Goal: Task Accomplishment & Management: Complete application form

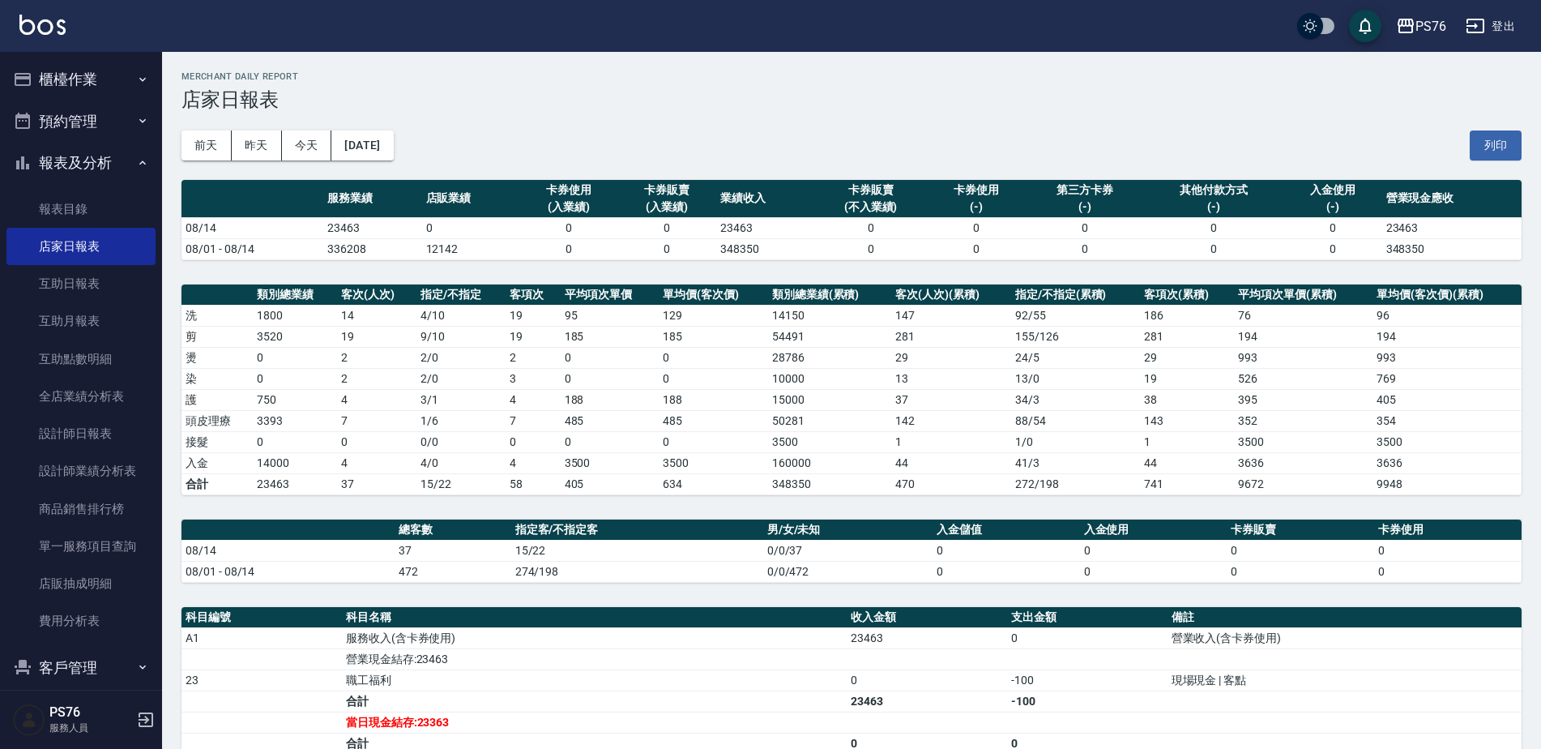
click at [102, 83] on button "櫃檯作業" at bounding box center [80, 79] width 149 height 42
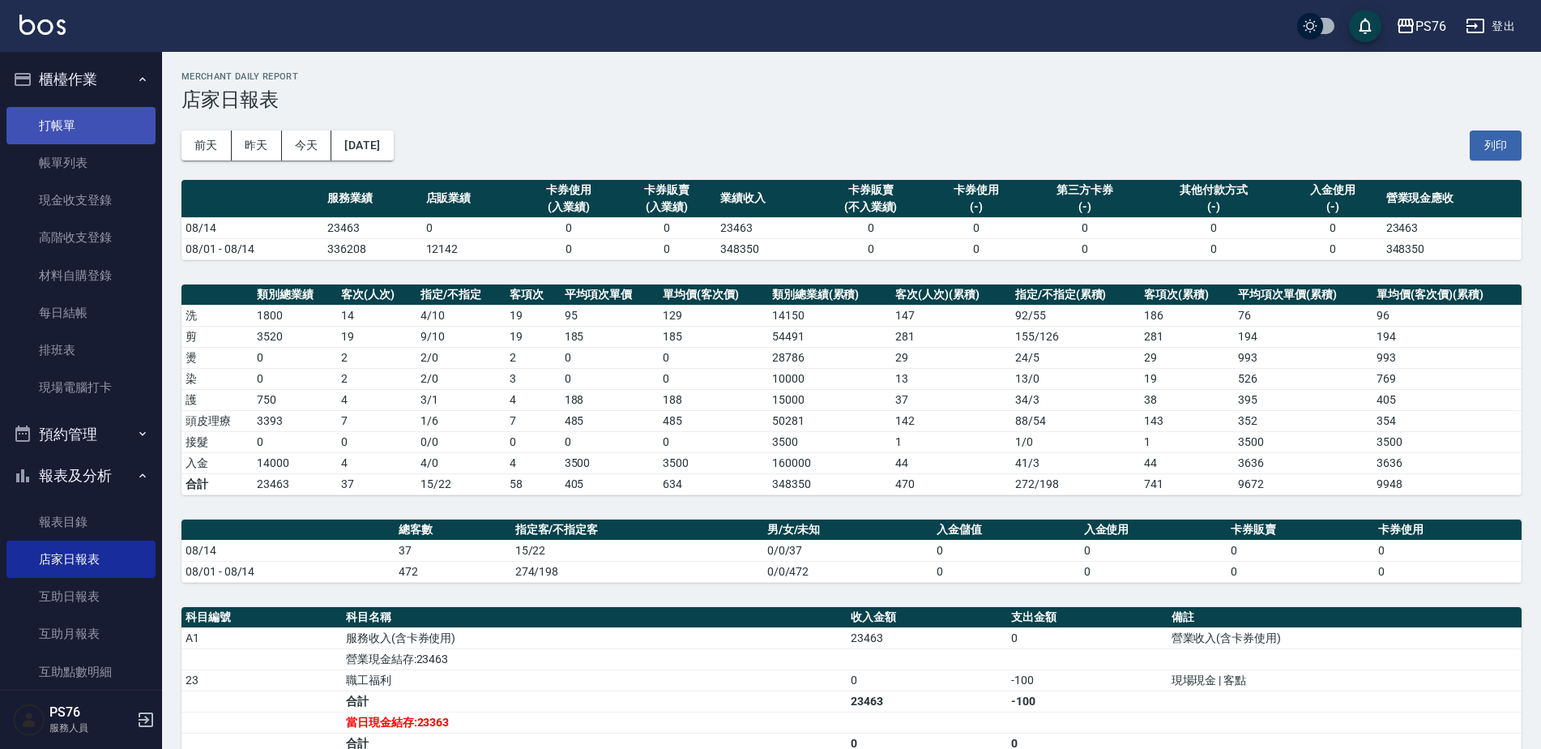
click at [100, 108] on link "打帳單" at bounding box center [80, 125] width 149 height 37
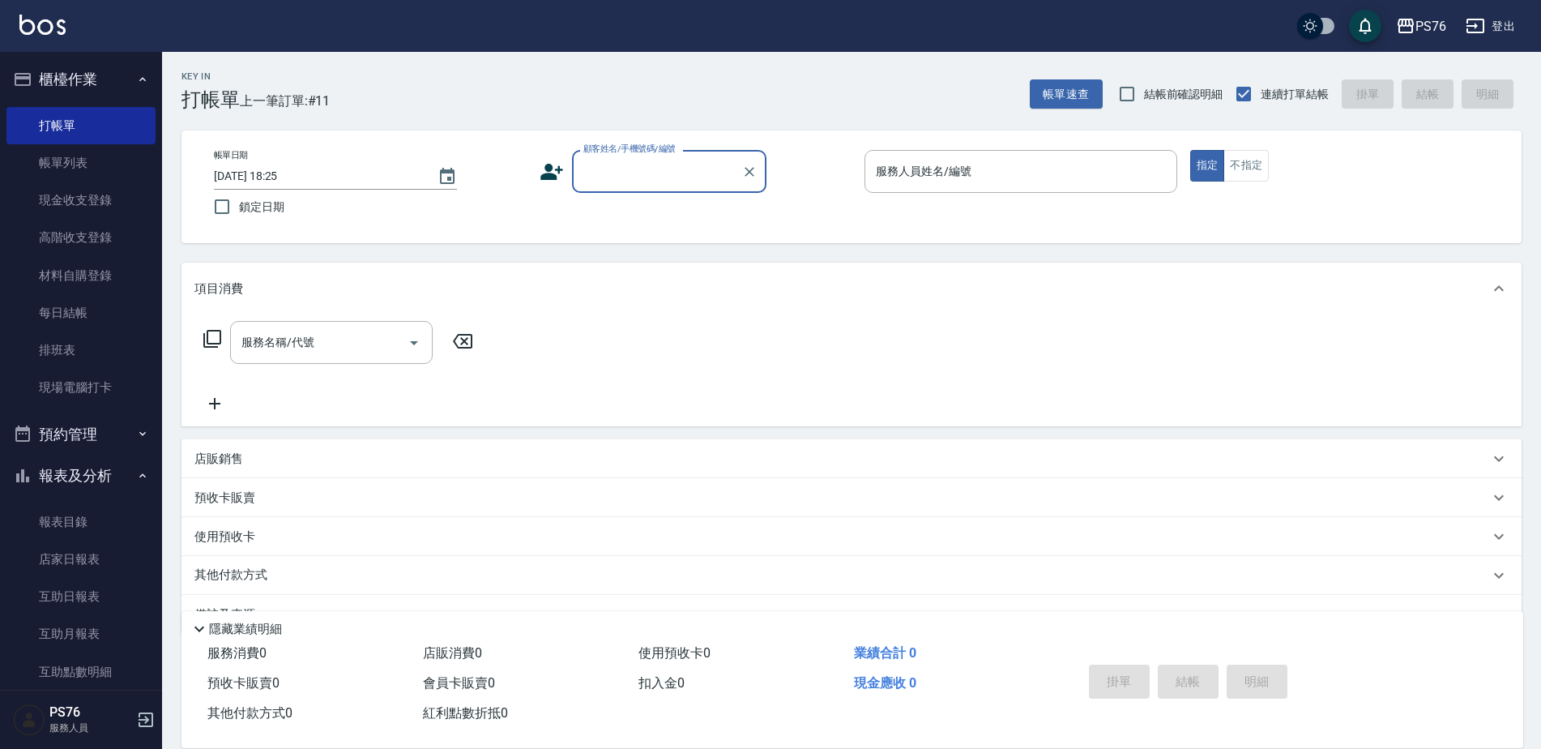
click at [710, 178] on input "顧客姓名/手機號碼/編號" at bounding box center [657, 171] width 156 height 28
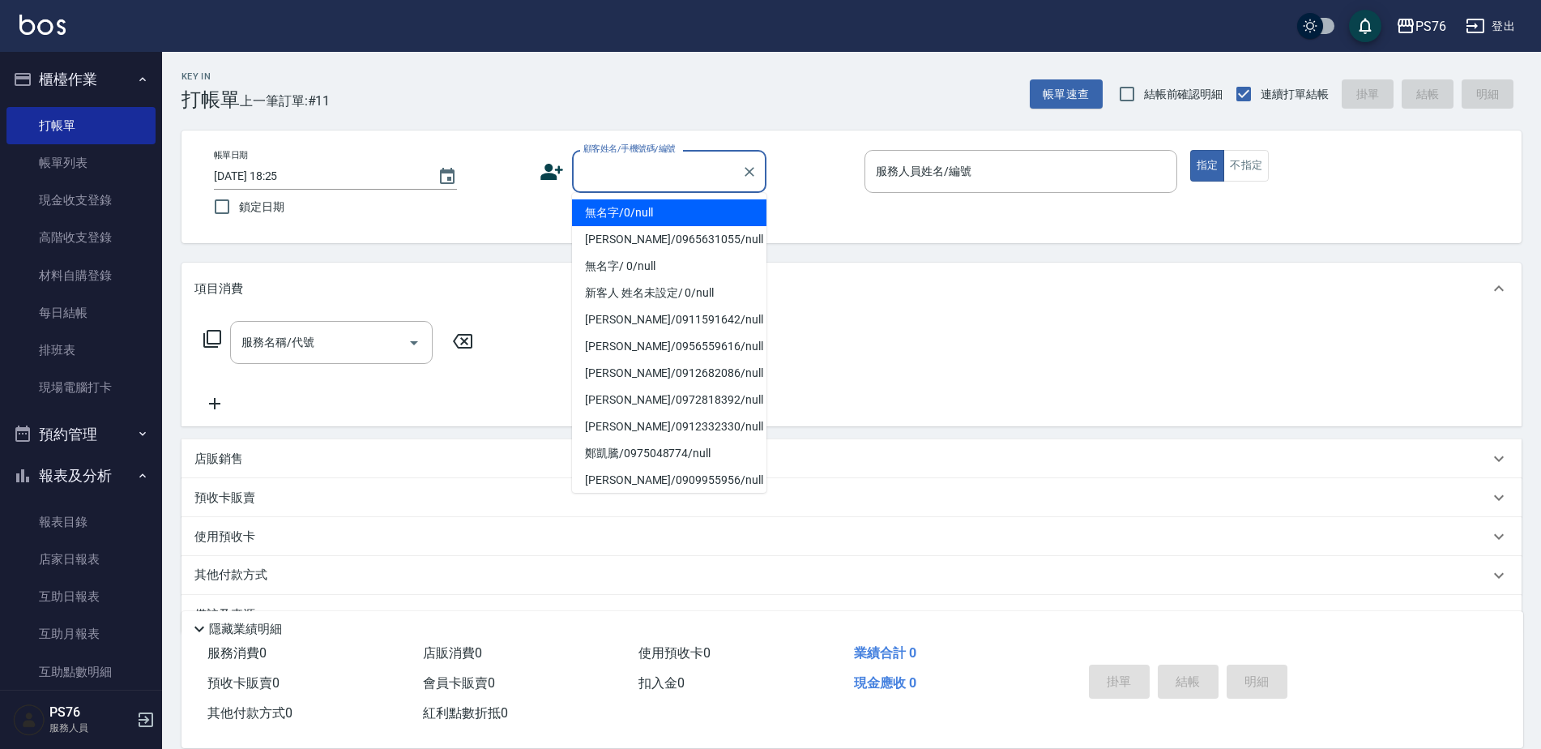
type input "無名字/0/null"
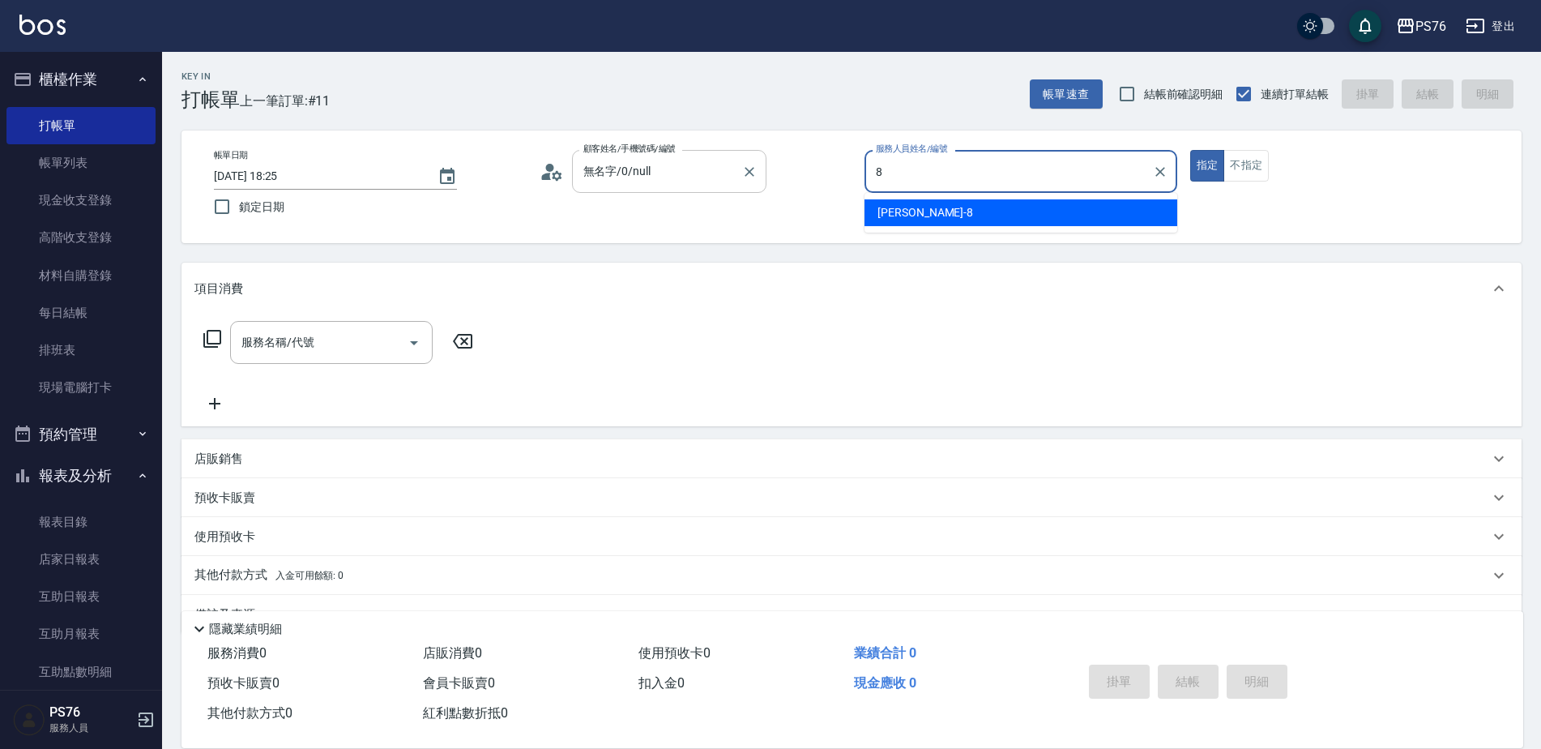
type input "[PERSON_NAME]-8"
type button "true"
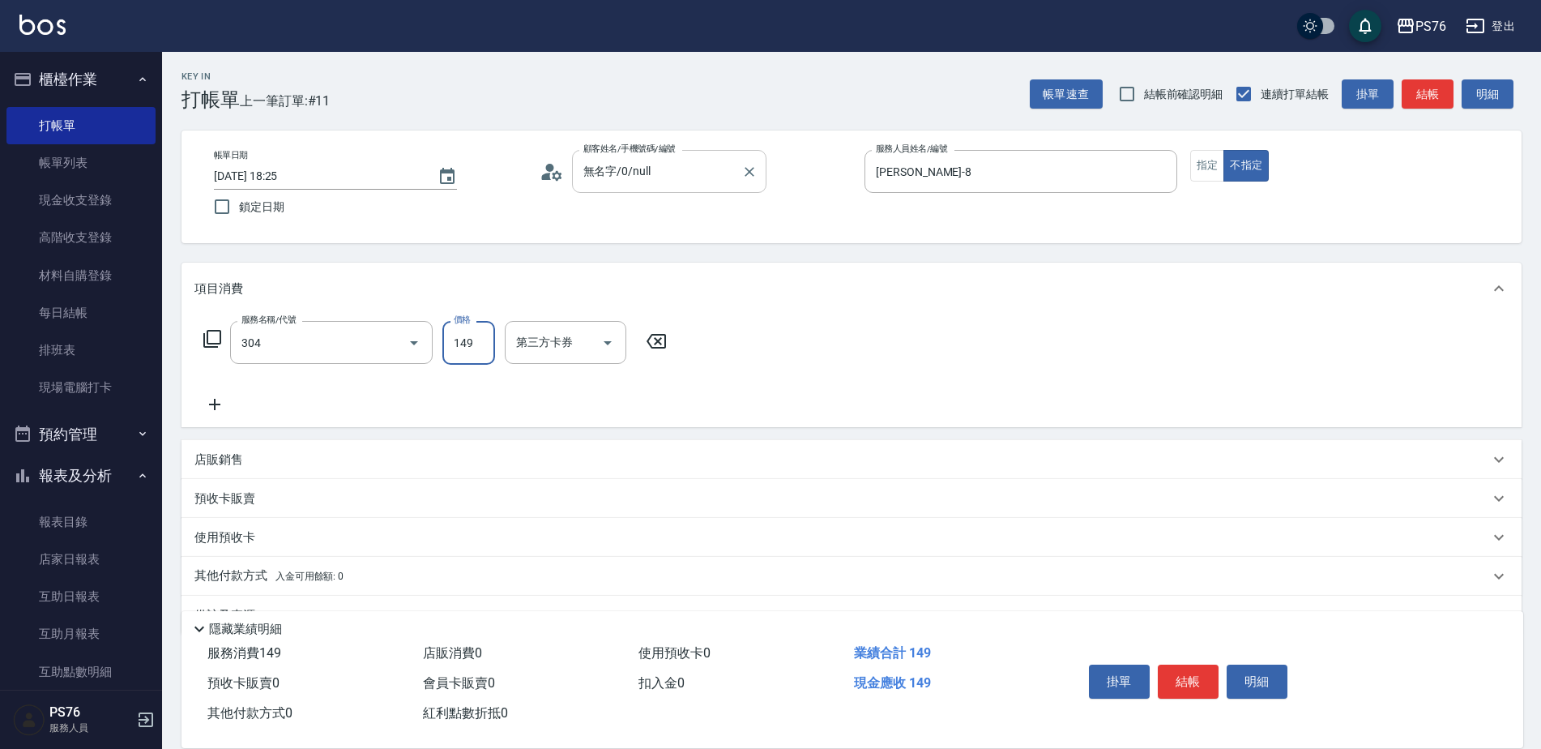
type input "剪髮(304)"
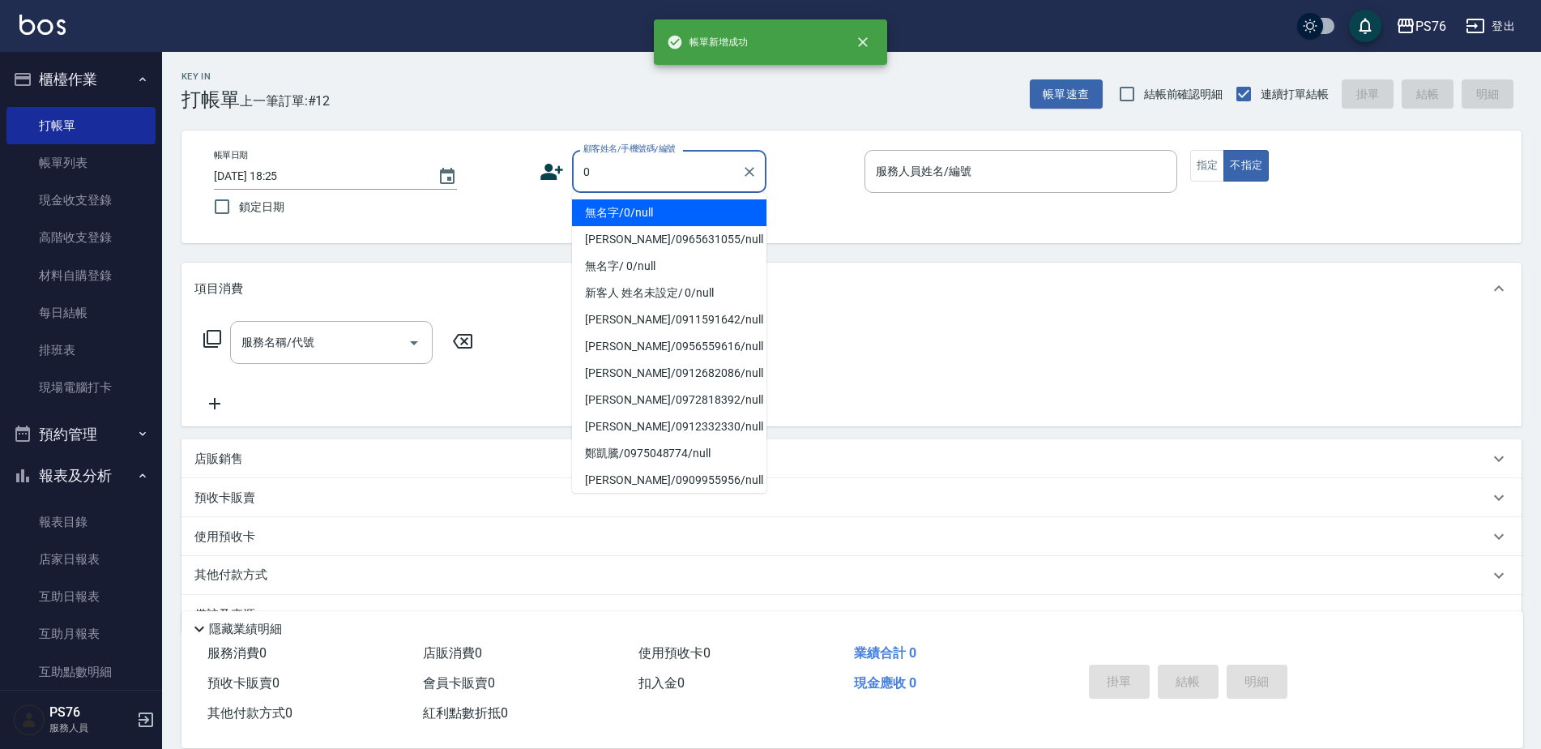
type input "無名字/0/null"
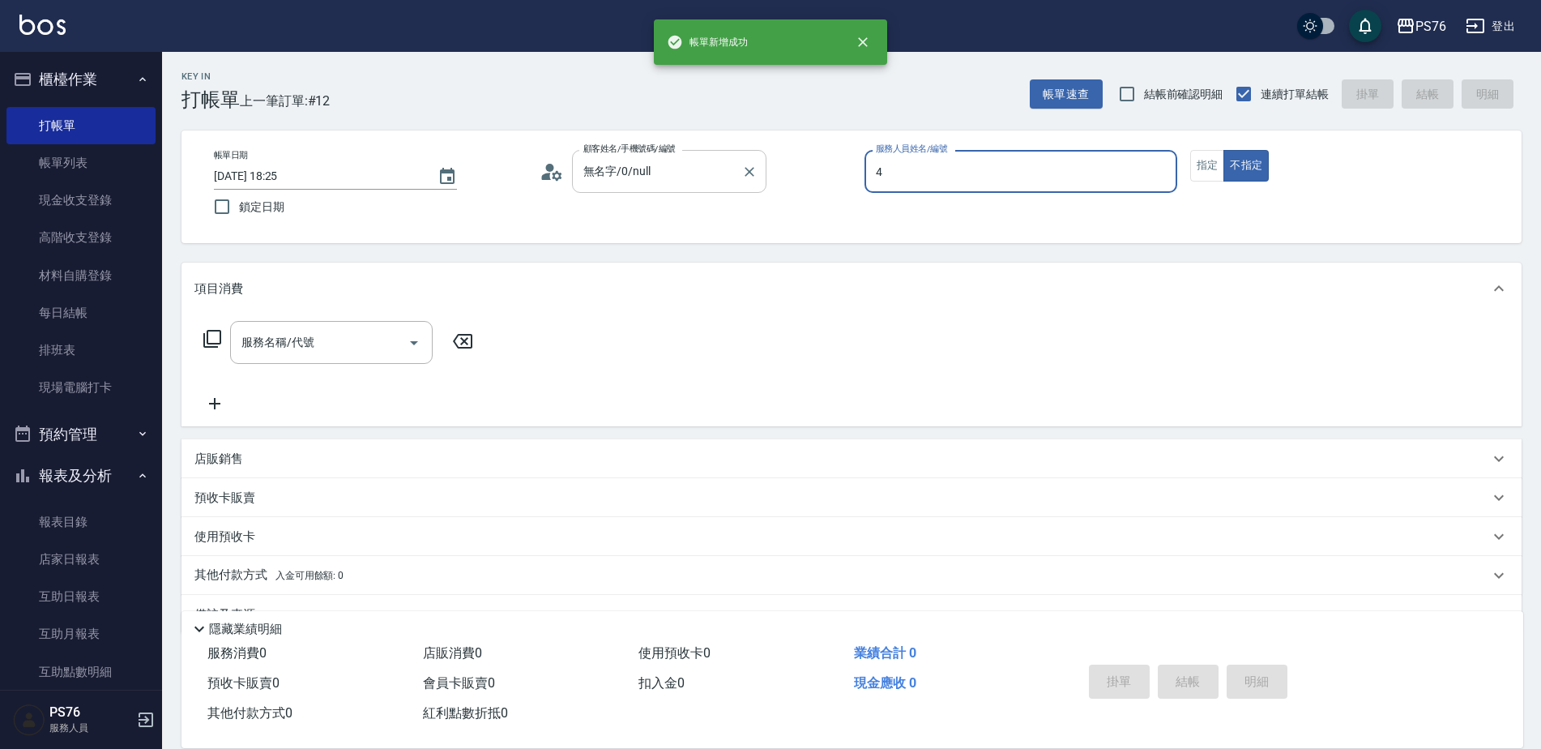
type input "[PERSON_NAME]-4"
type button "false"
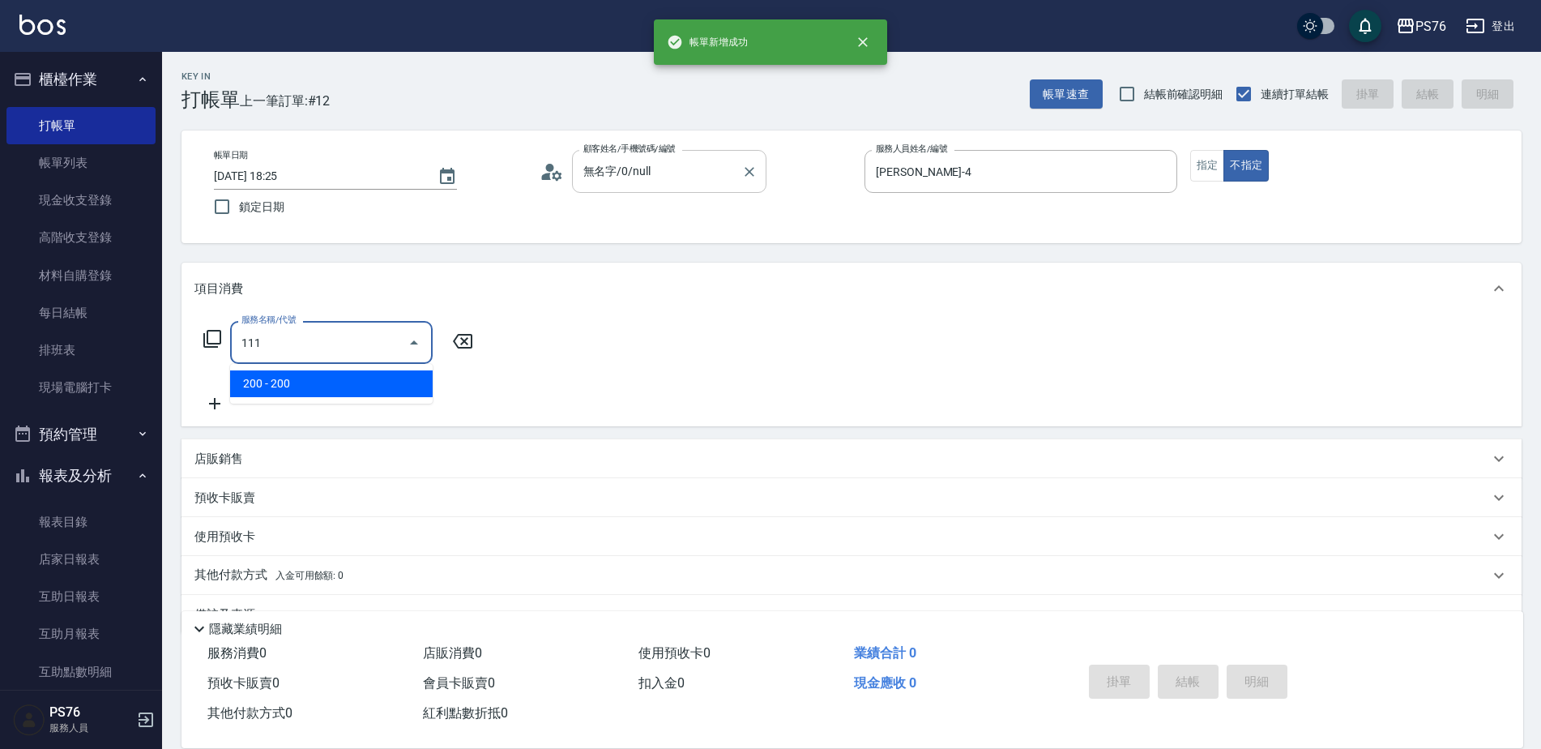
type input "200(111)"
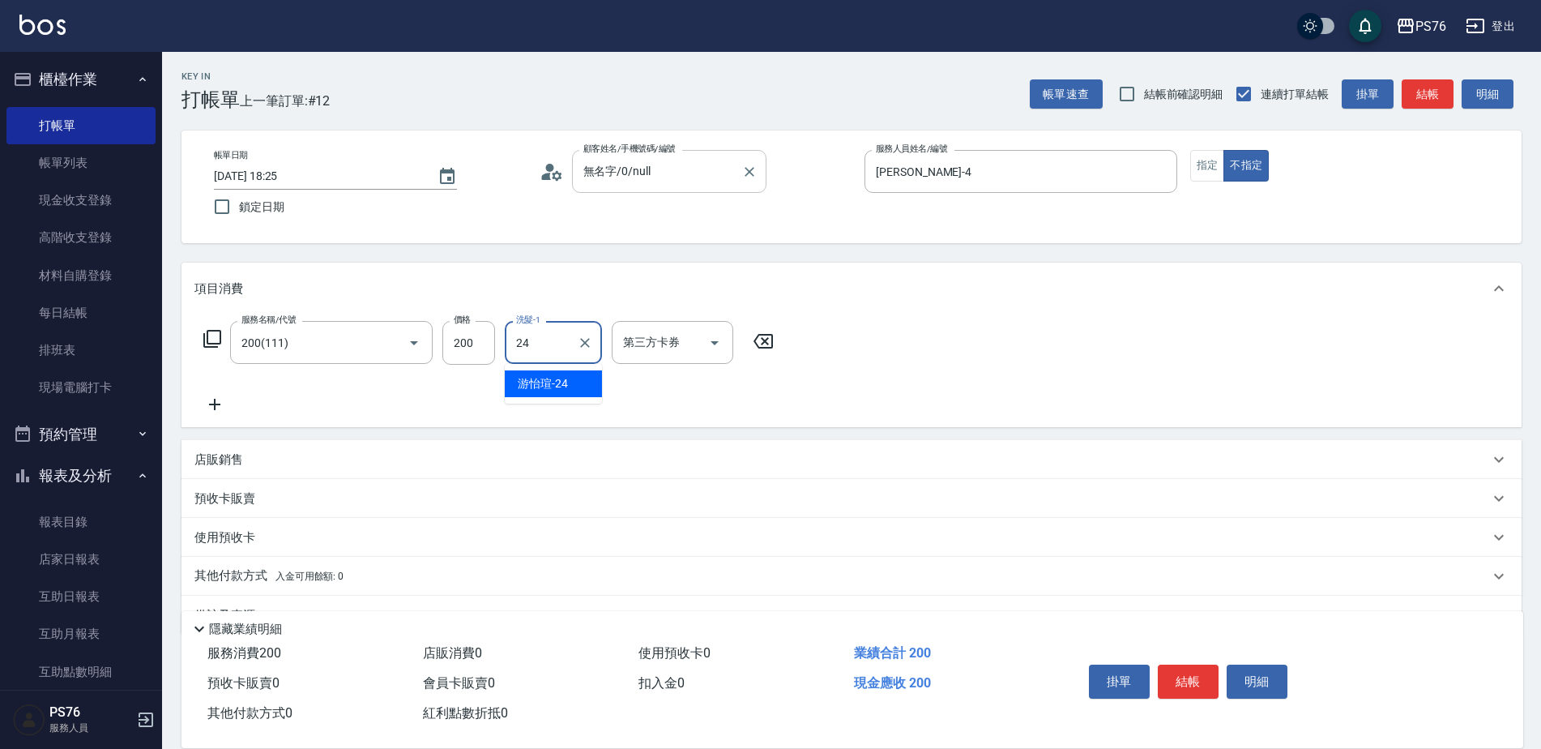
type input "[PERSON_NAME]-24"
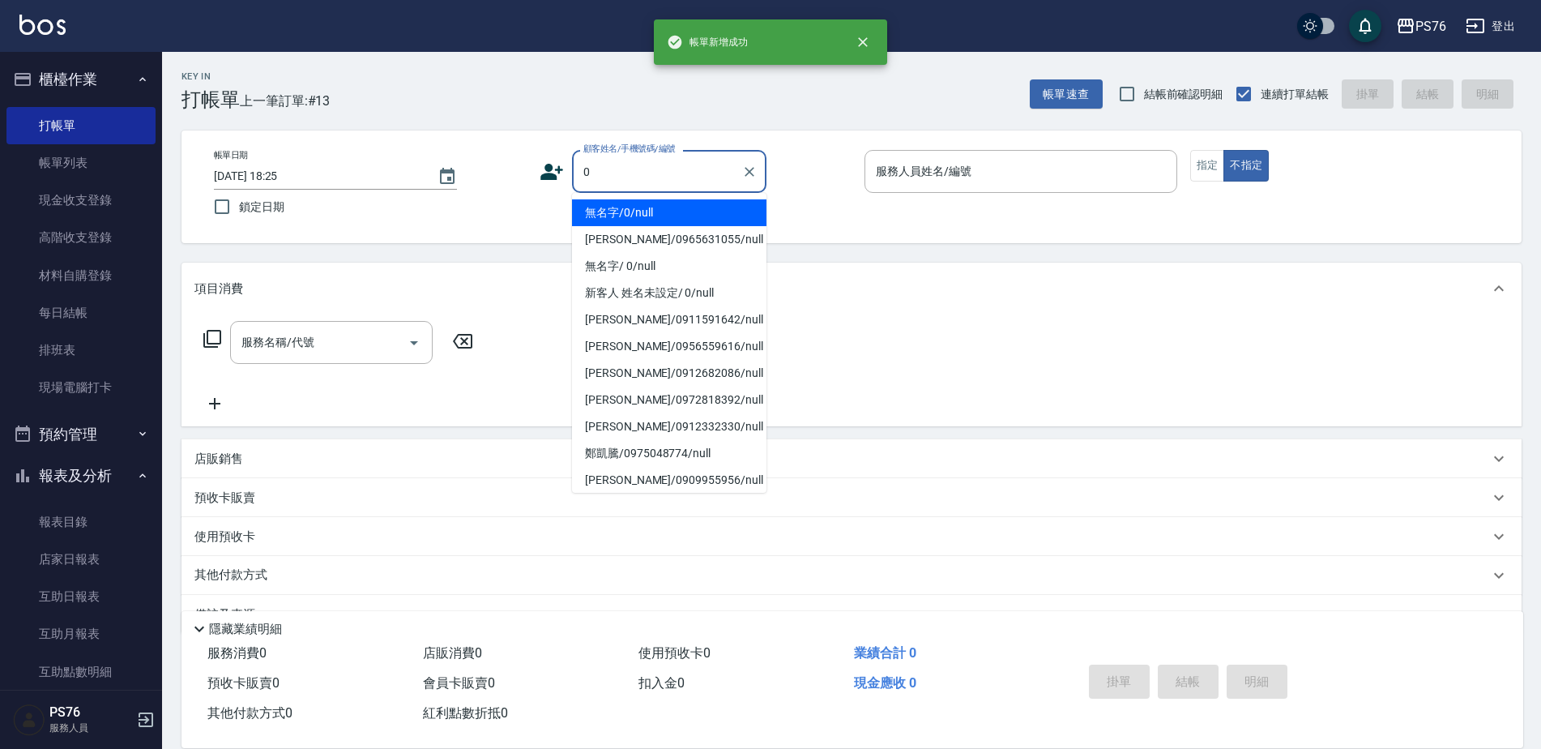
type input "無名字/0/null"
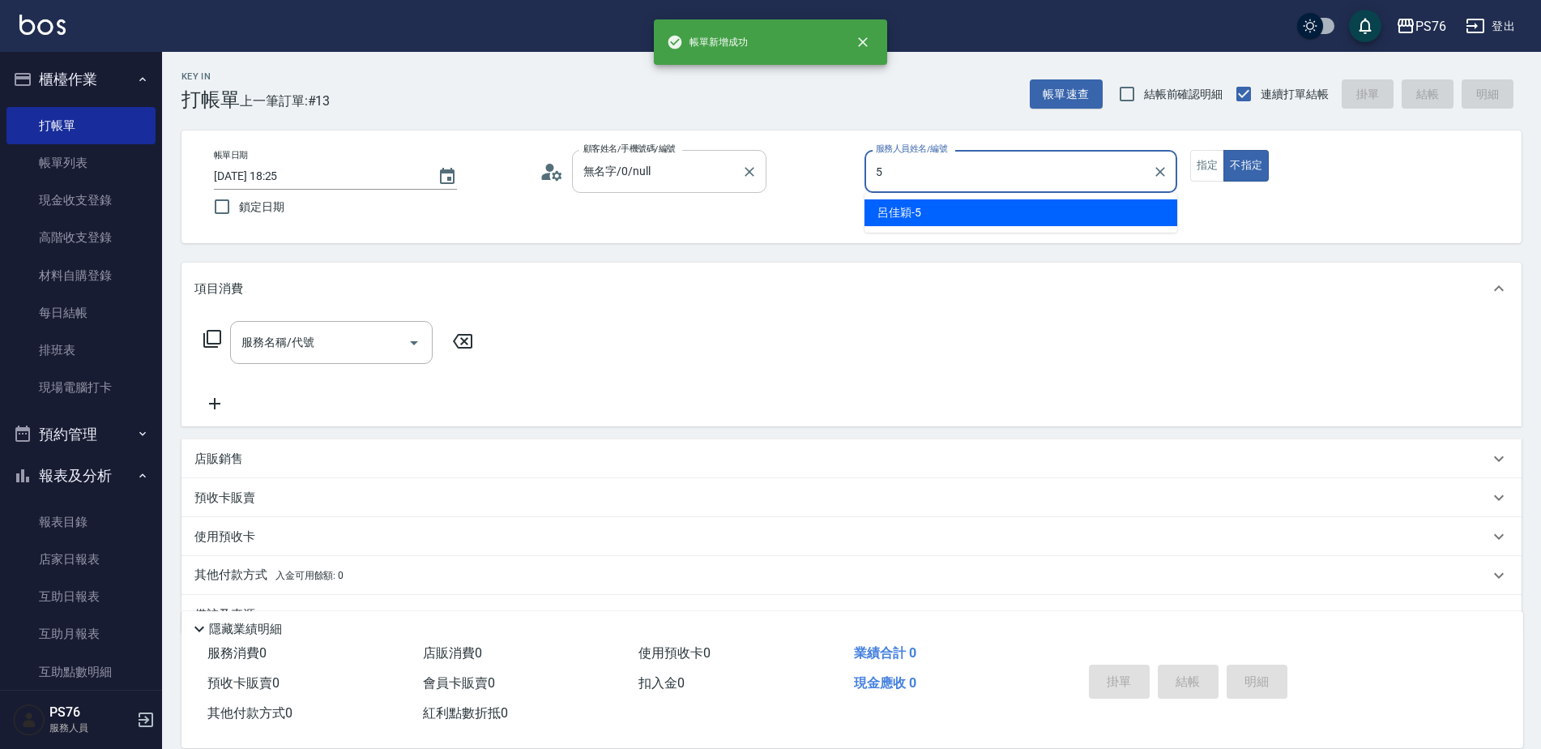
type input "[PERSON_NAME]-5"
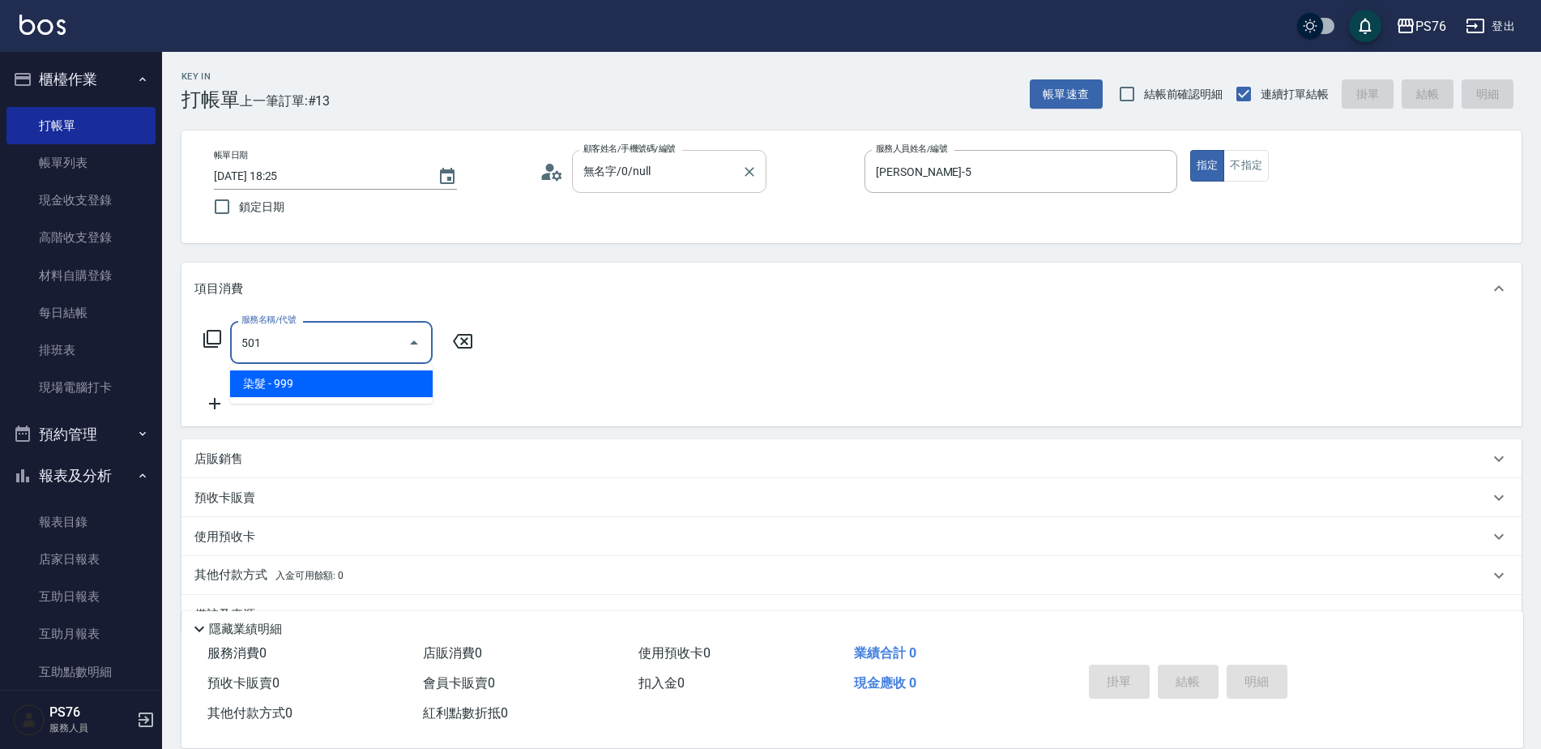
type input "染髮(501)"
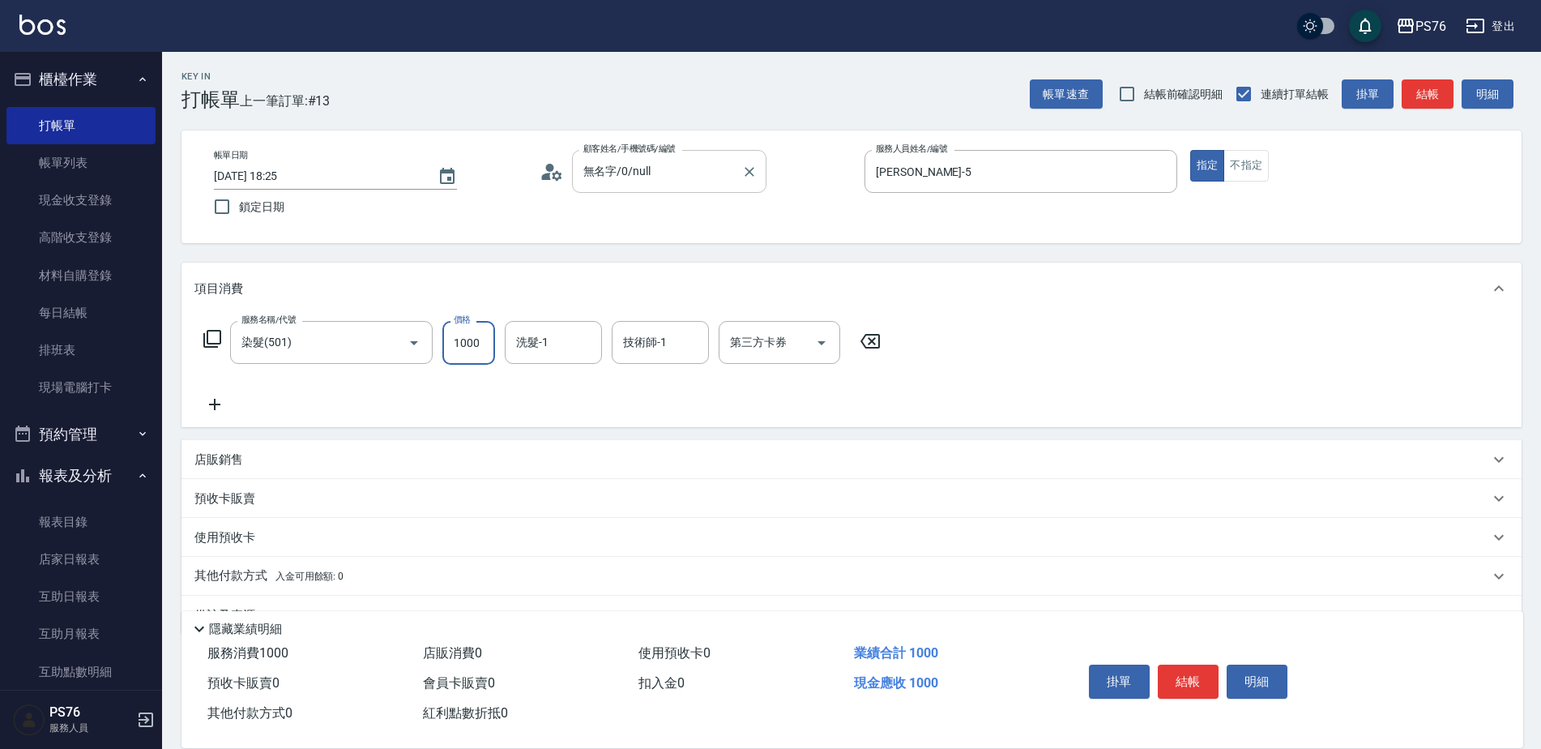
type input "1000"
type input "[PERSON_NAME]-24"
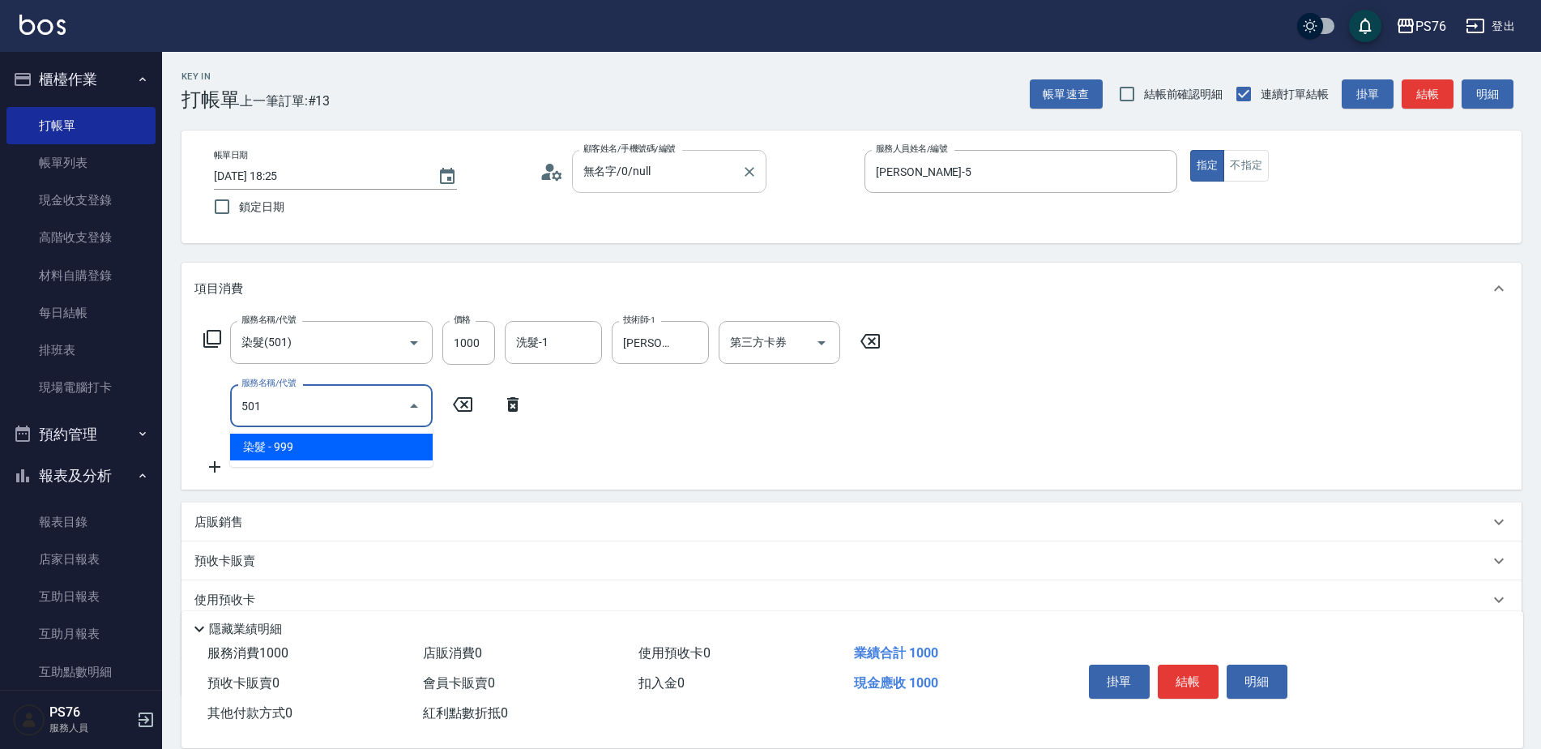
type input "染髮(501)"
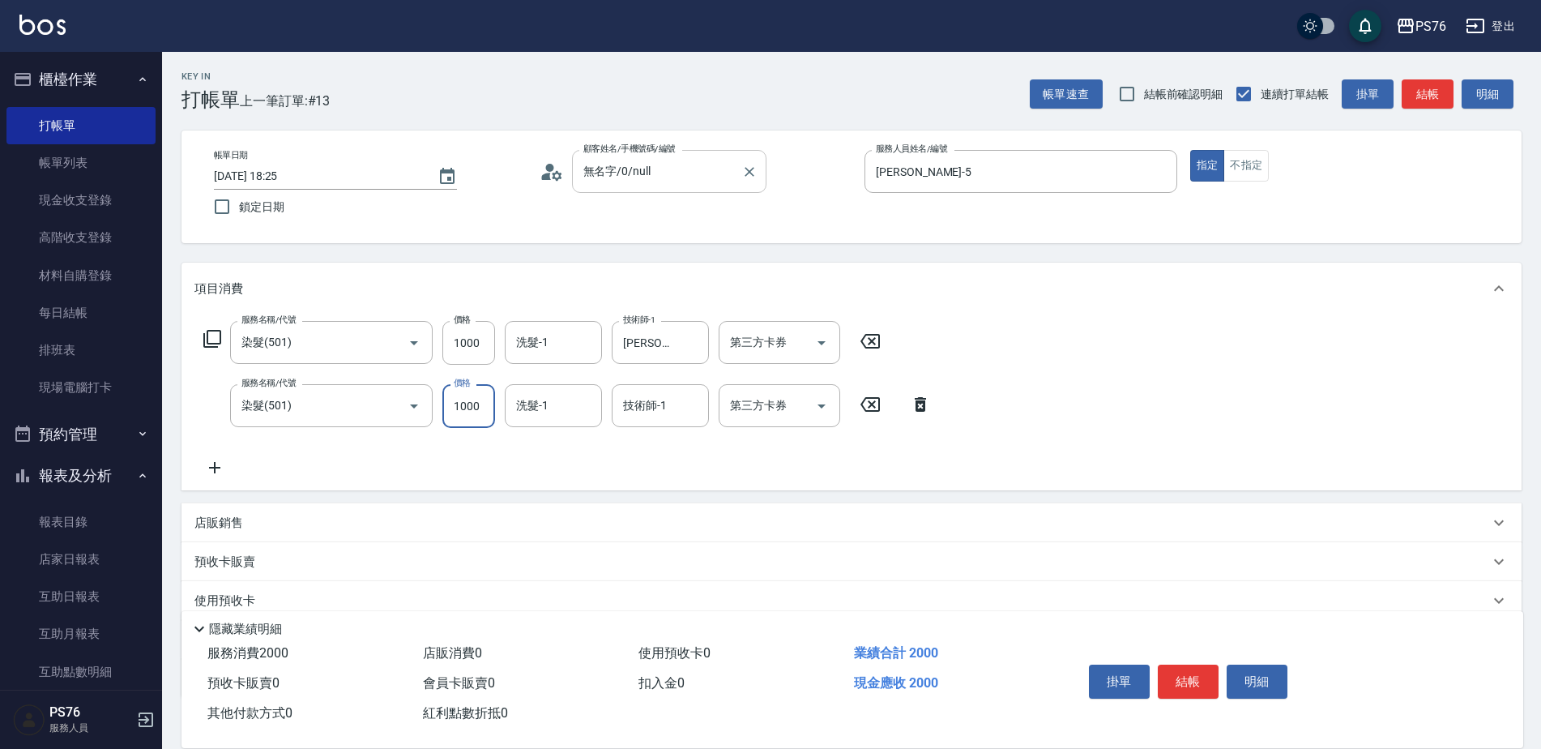
type input "1000"
type input "[PERSON_NAME]-24"
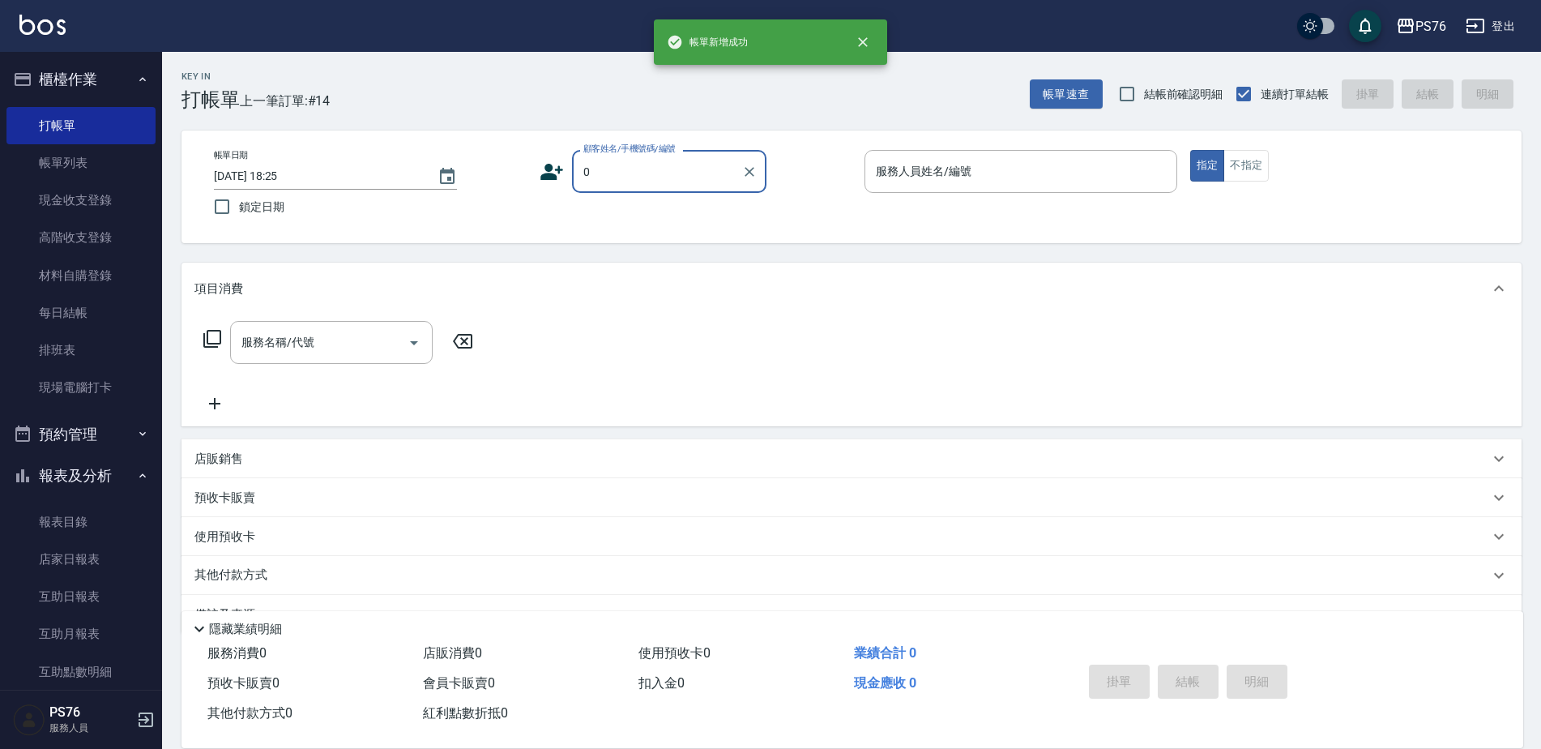
type input "無名字/0/null"
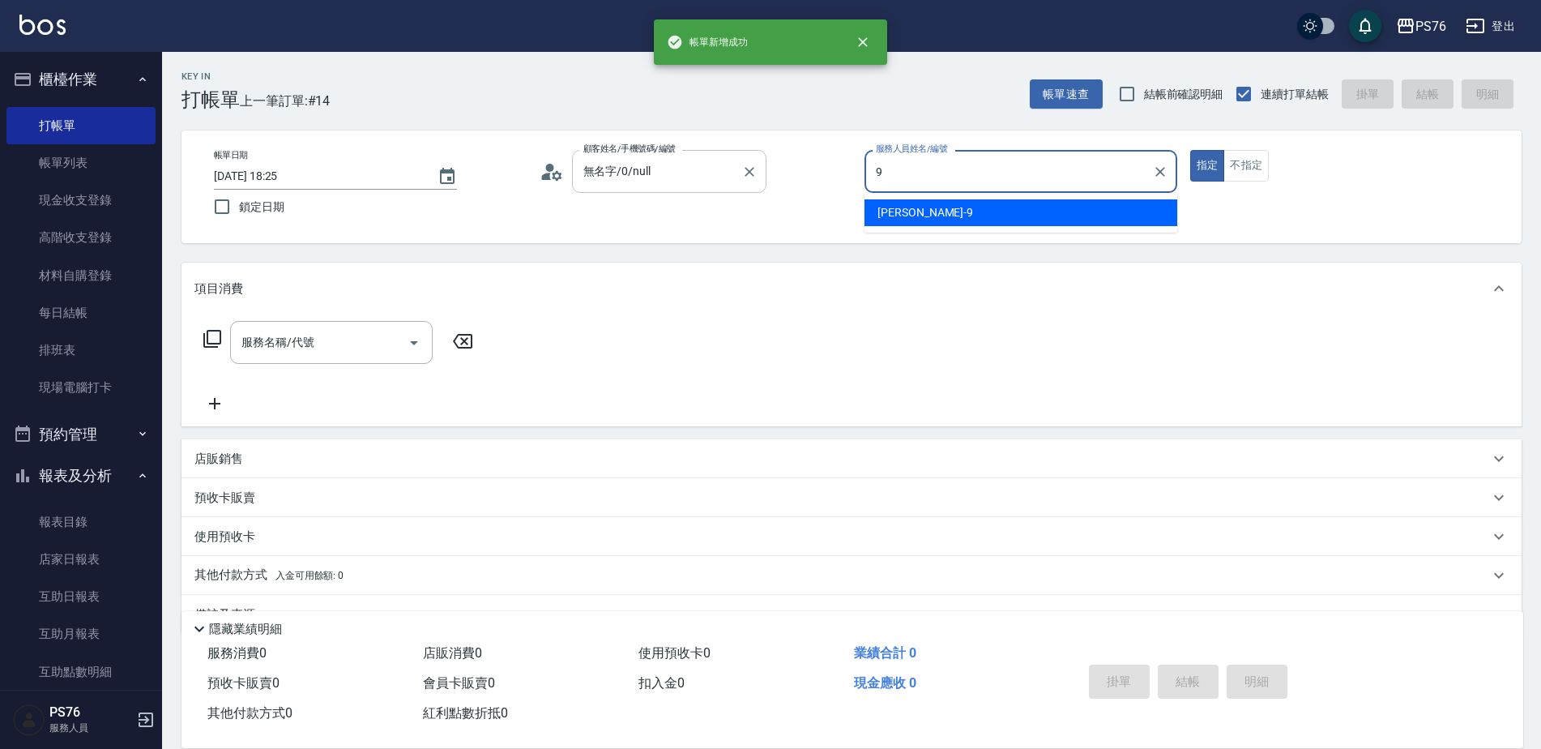
type input "[PERSON_NAME]-9"
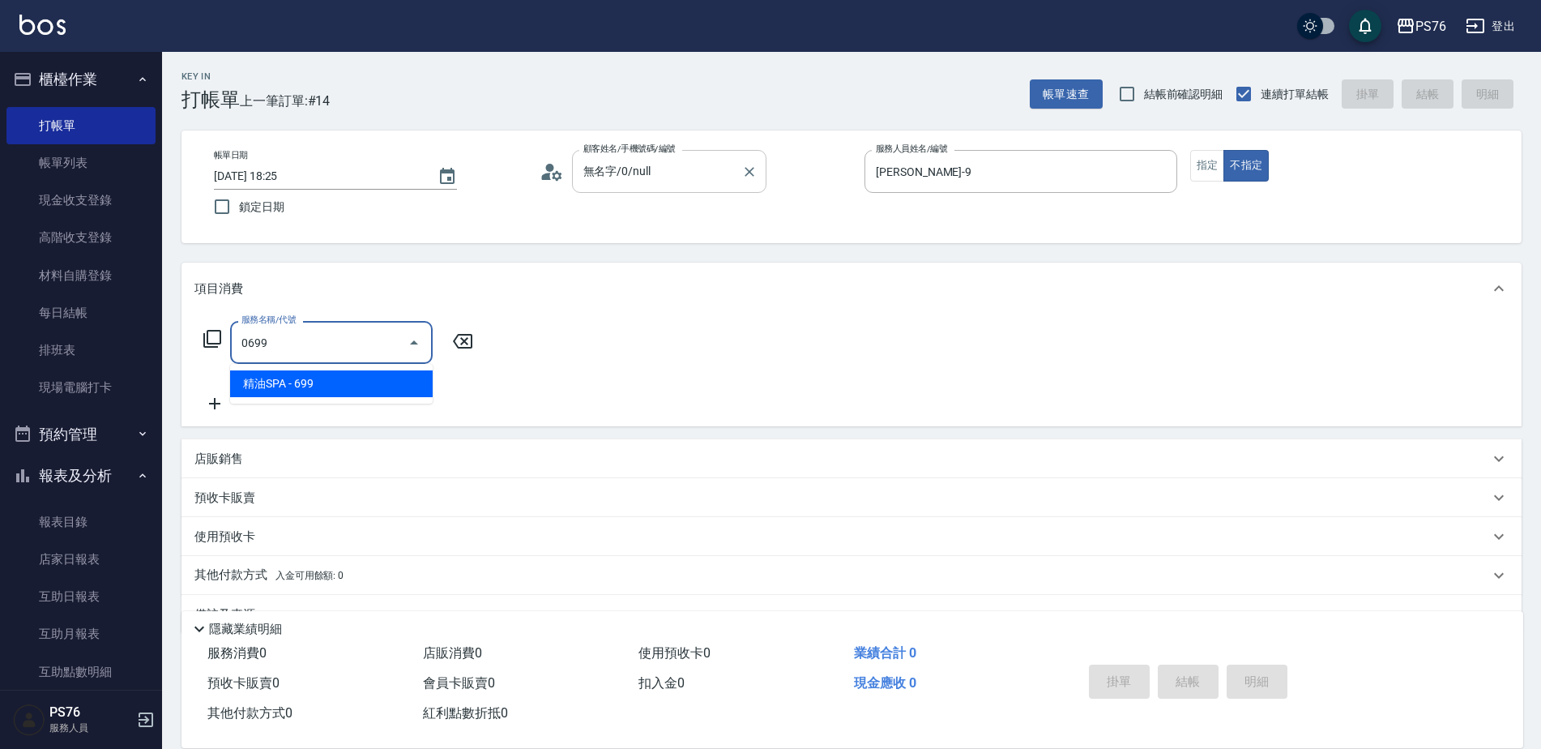
type input "精油SPA(0699)"
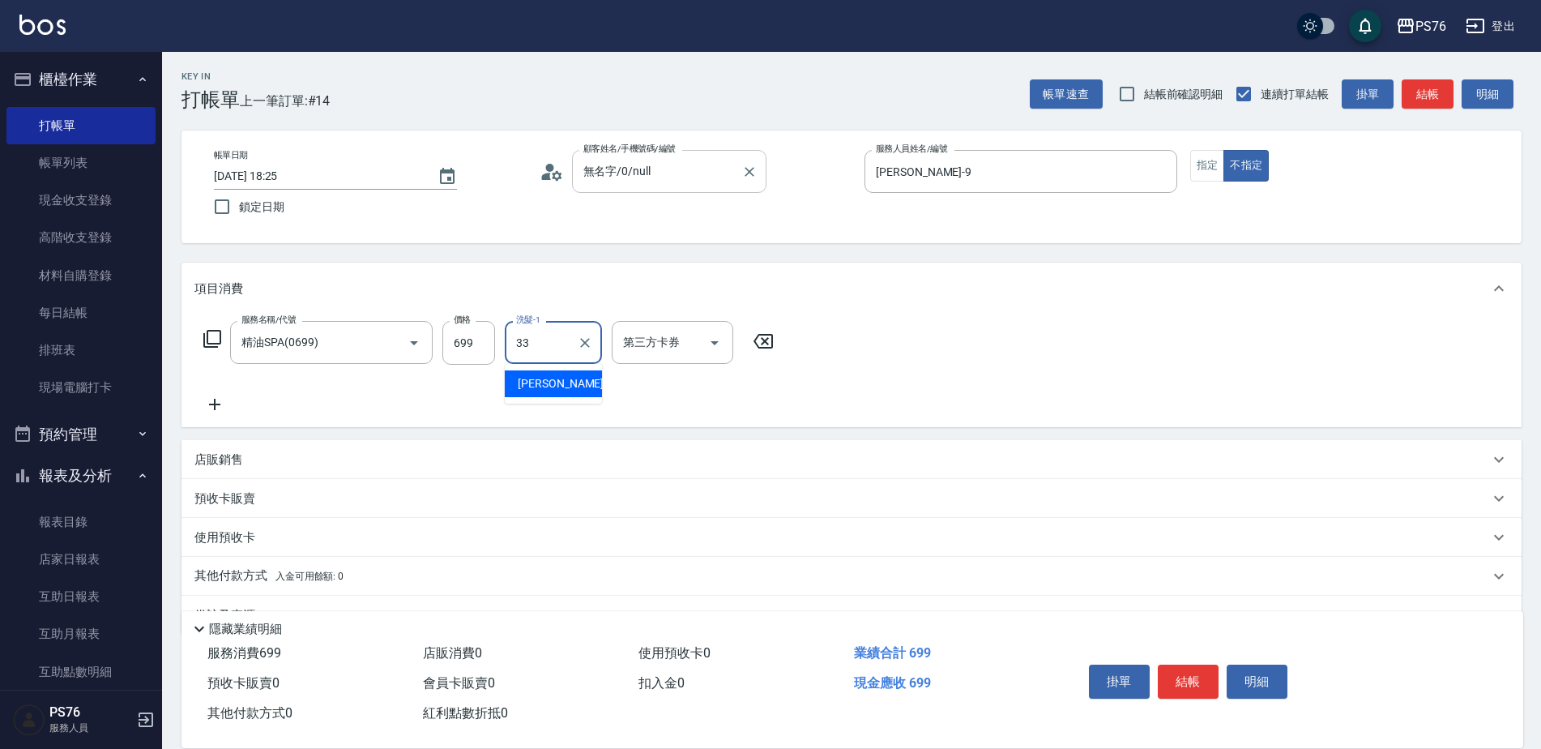
type input "[PERSON_NAME]33"
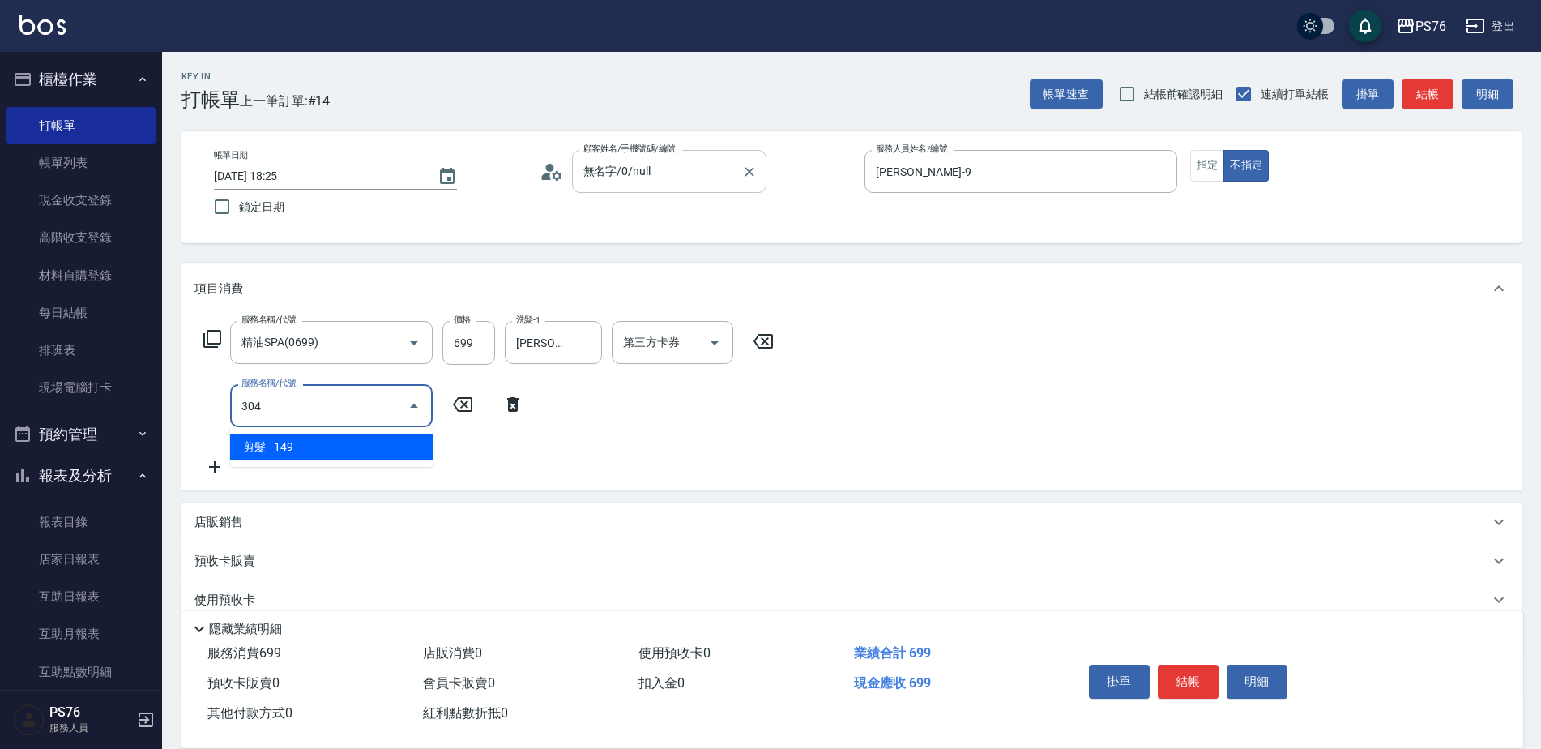
type input "剪髮(304)"
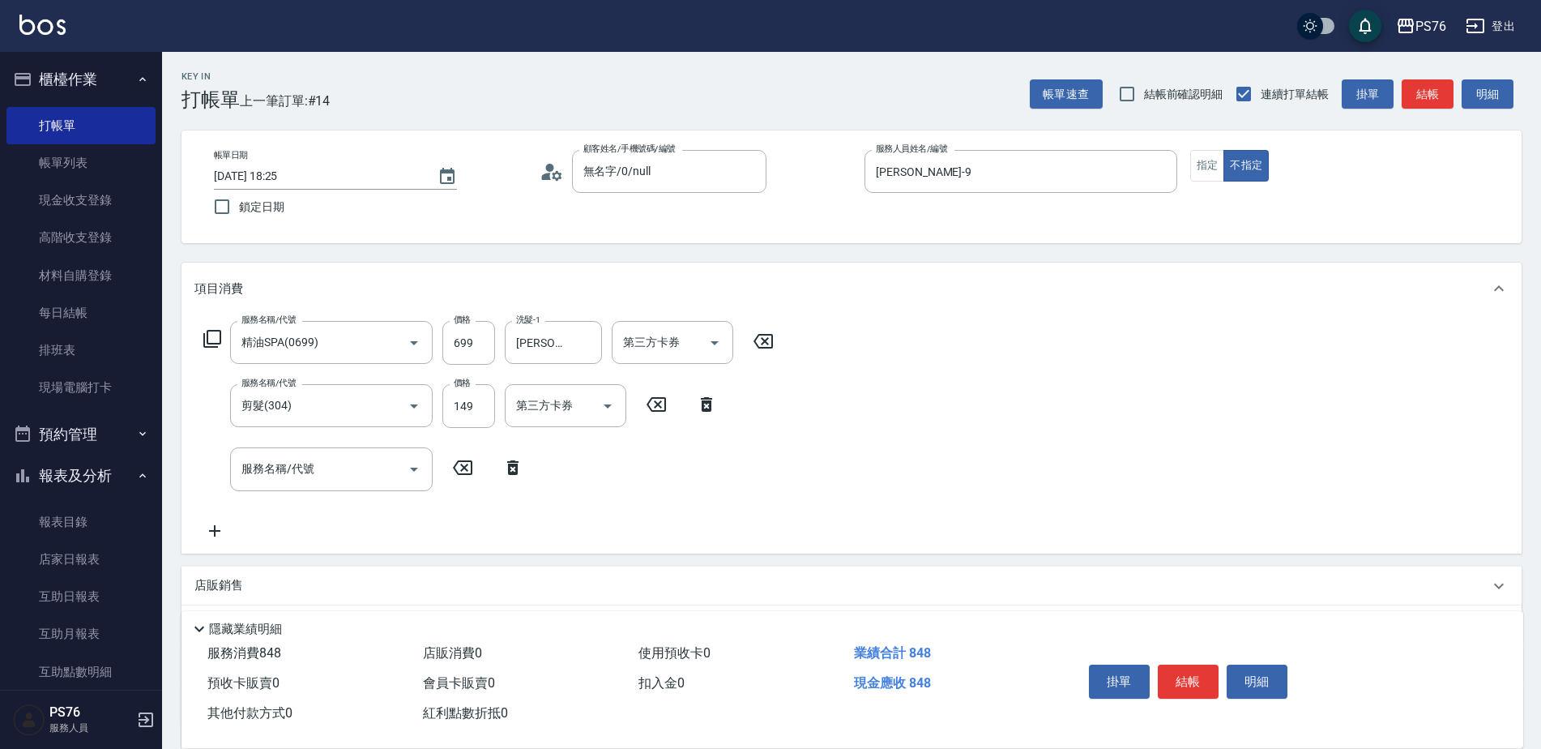
click at [253, 574] on div "店販銷售" at bounding box center [851, 585] width 1340 height 39
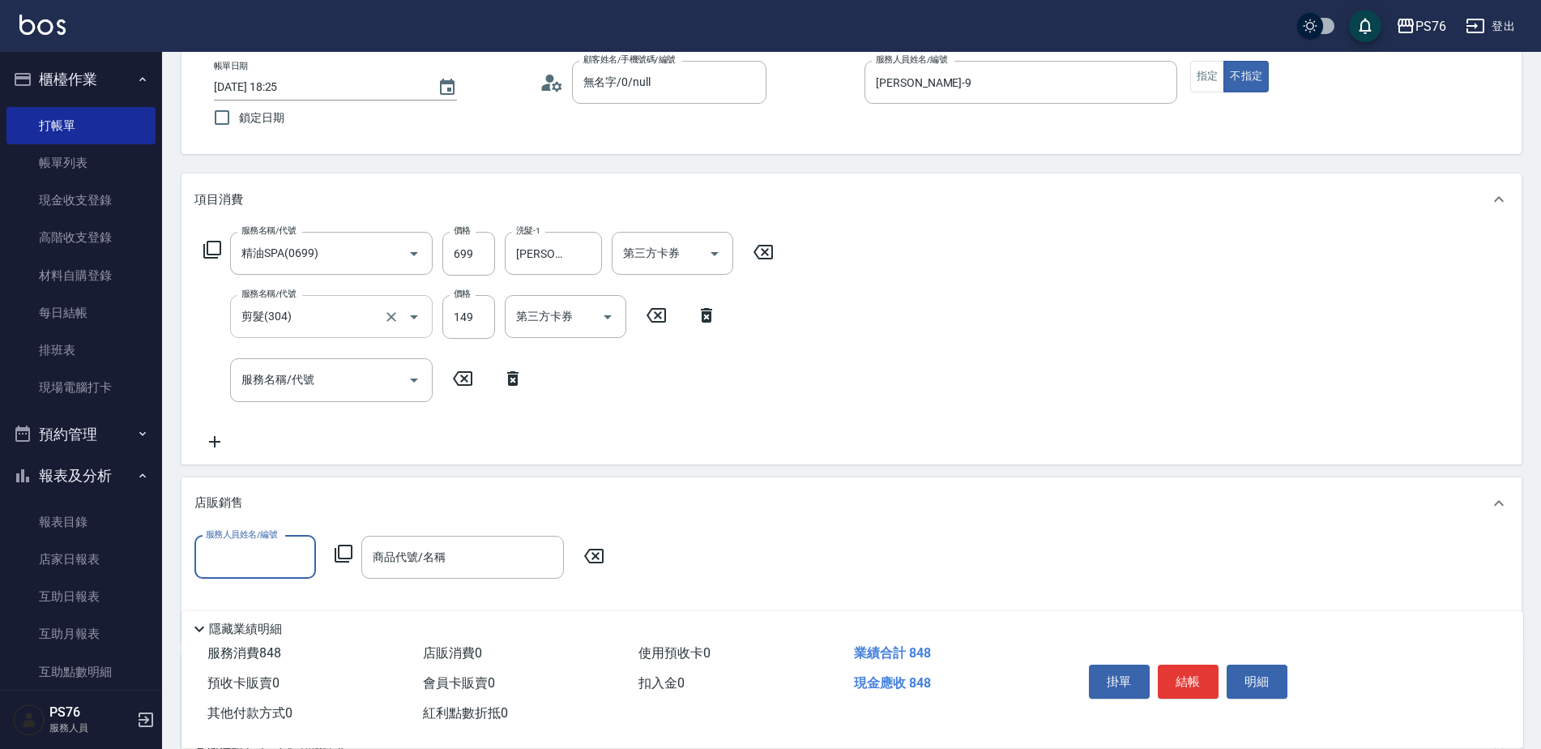
scroll to position [305, 0]
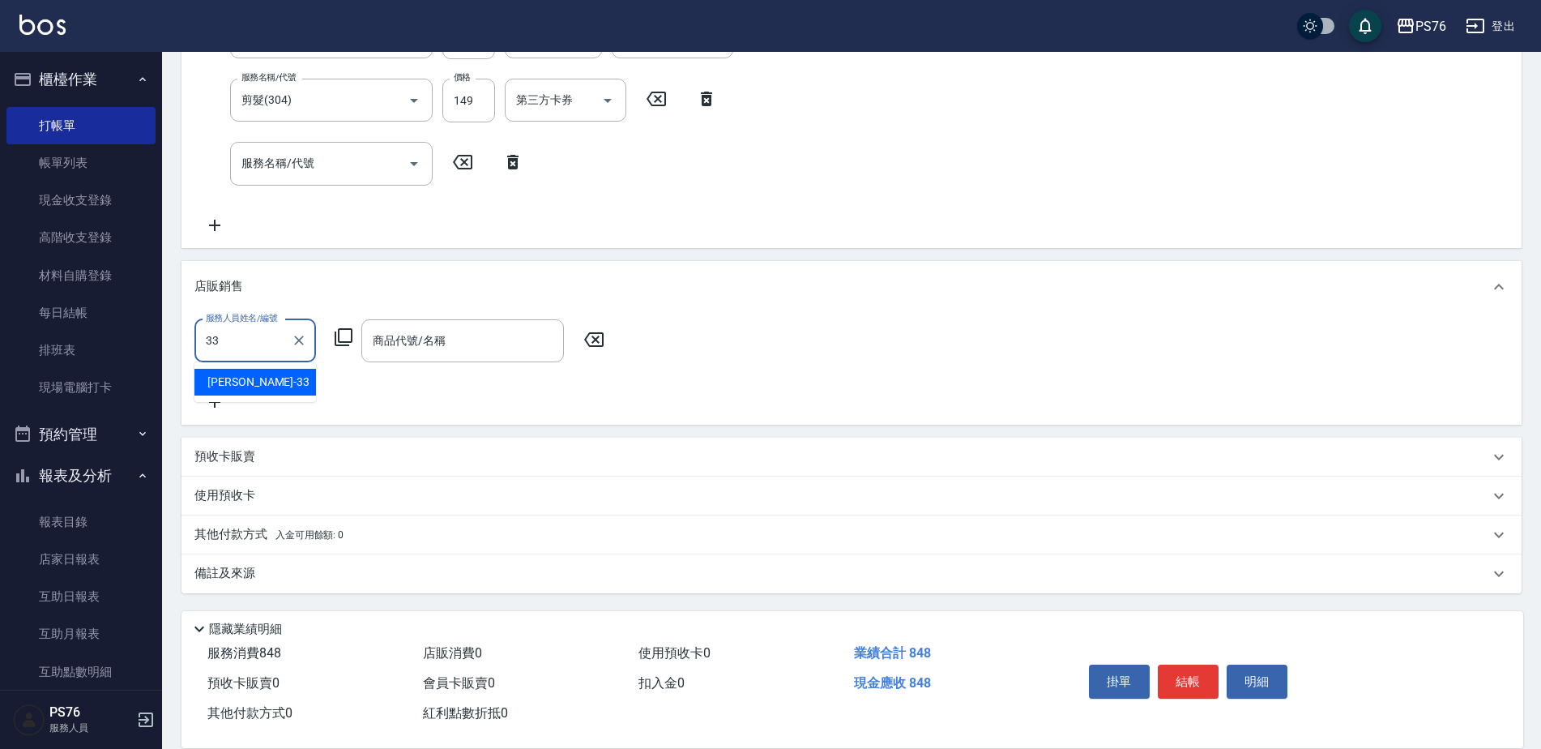
type input "[PERSON_NAME]33"
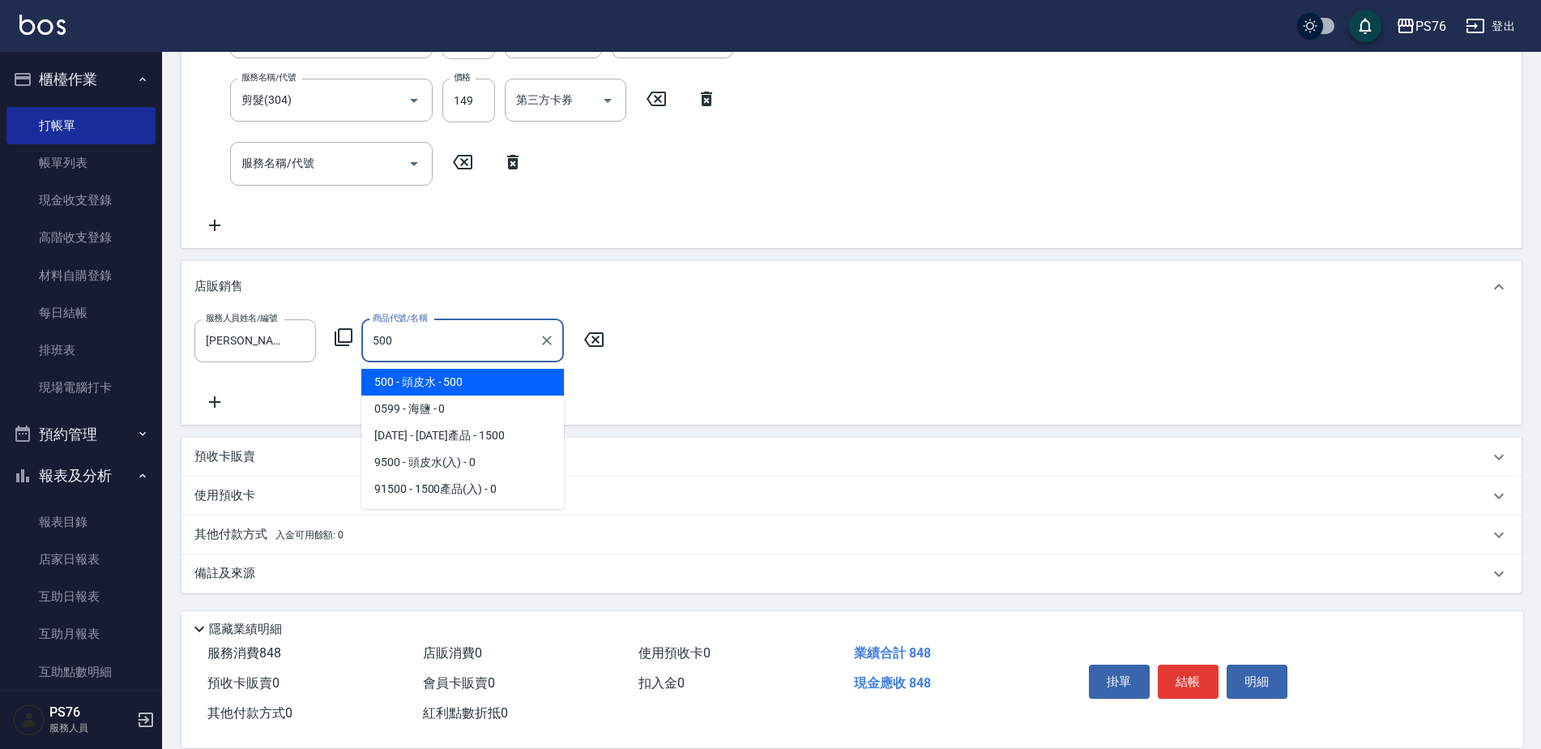
type input "頭皮水"
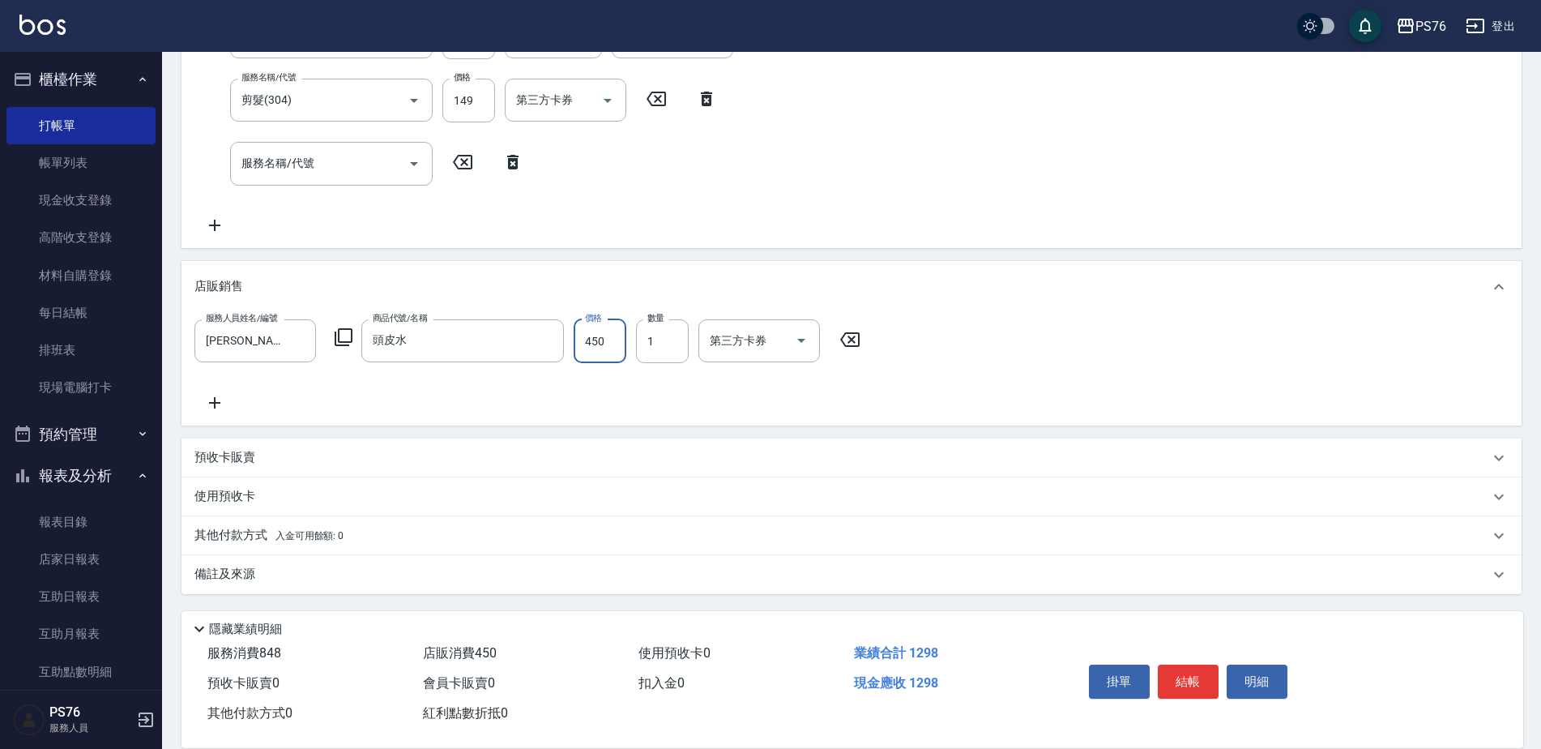
type input "450"
type input "[DATE] 18:26"
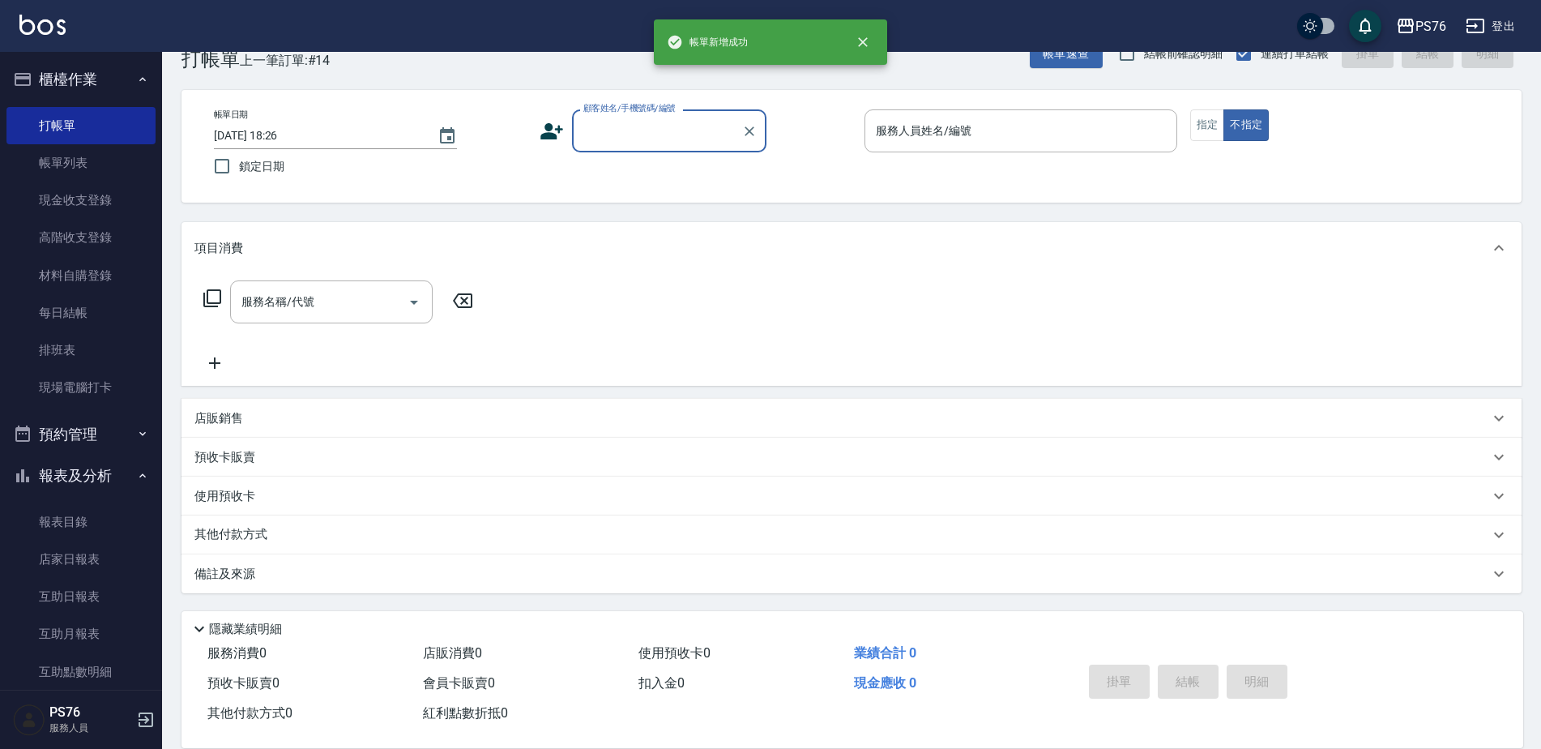
scroll to position [0, 0]
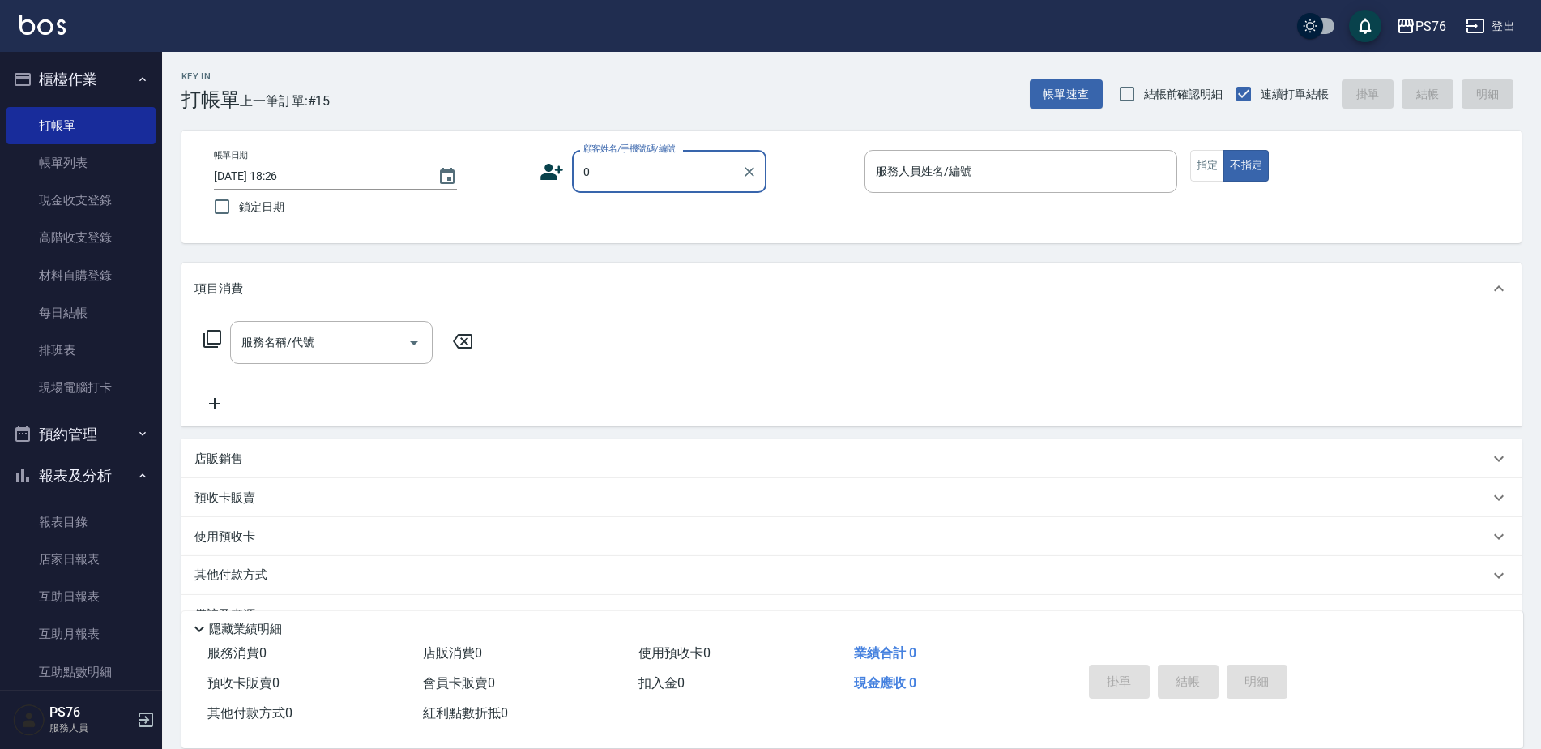
type input "無名字/0/null"
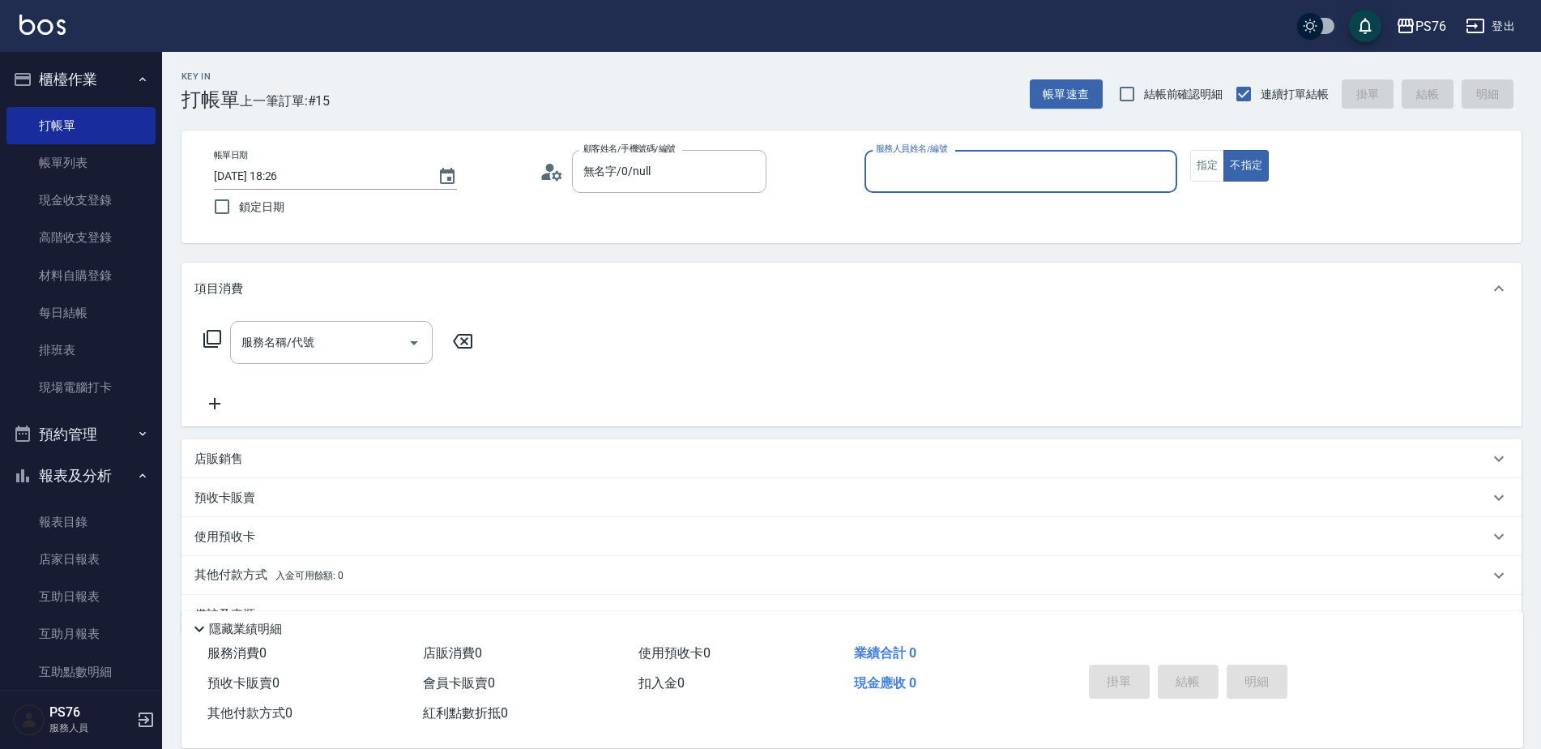
type input "8"
type input "[PERSON_NAME]-4"
click at [263, 443] on div "店販銷售" at bounding box center [851, 458] width 1340 height 39
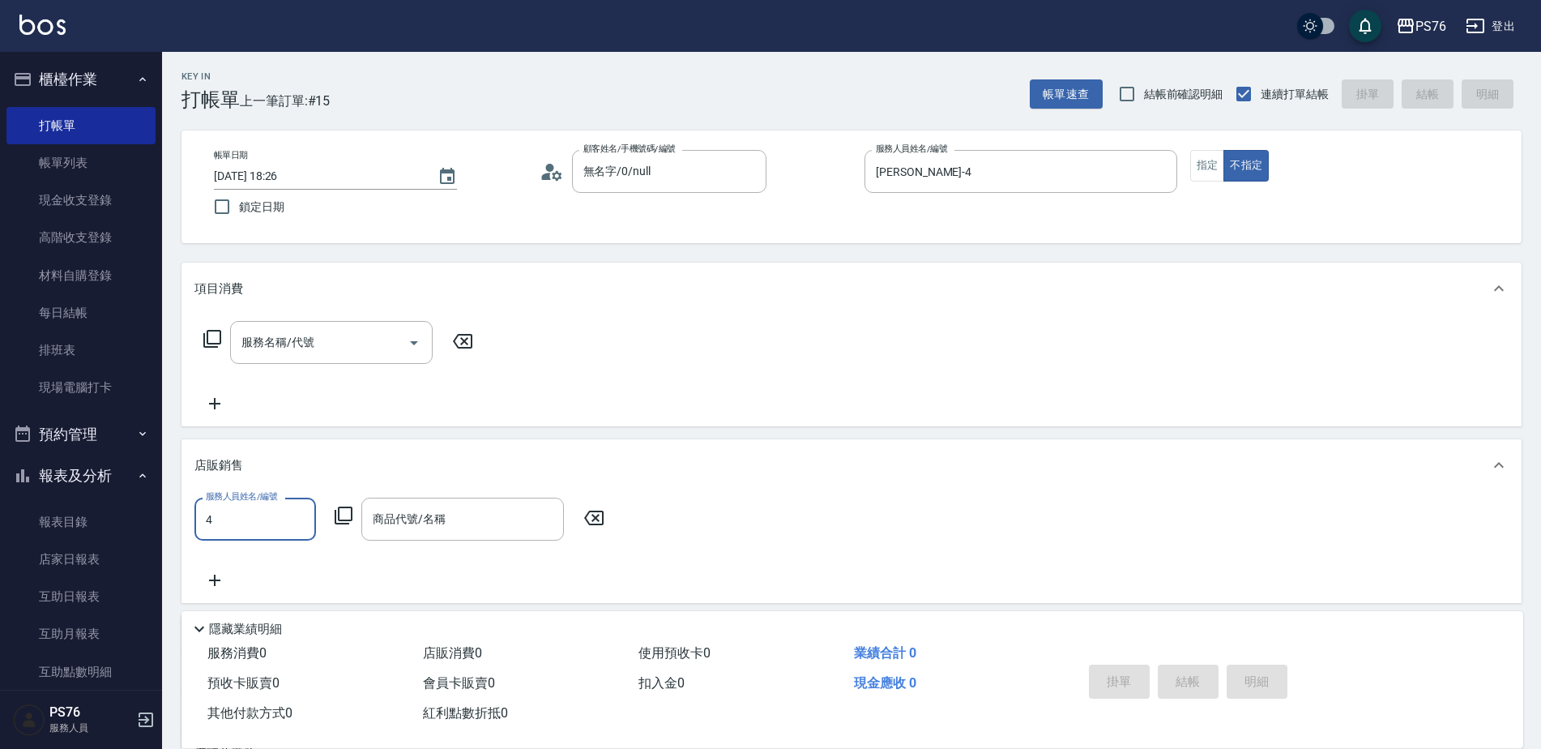
type input "[PERSON_NAME]-4"
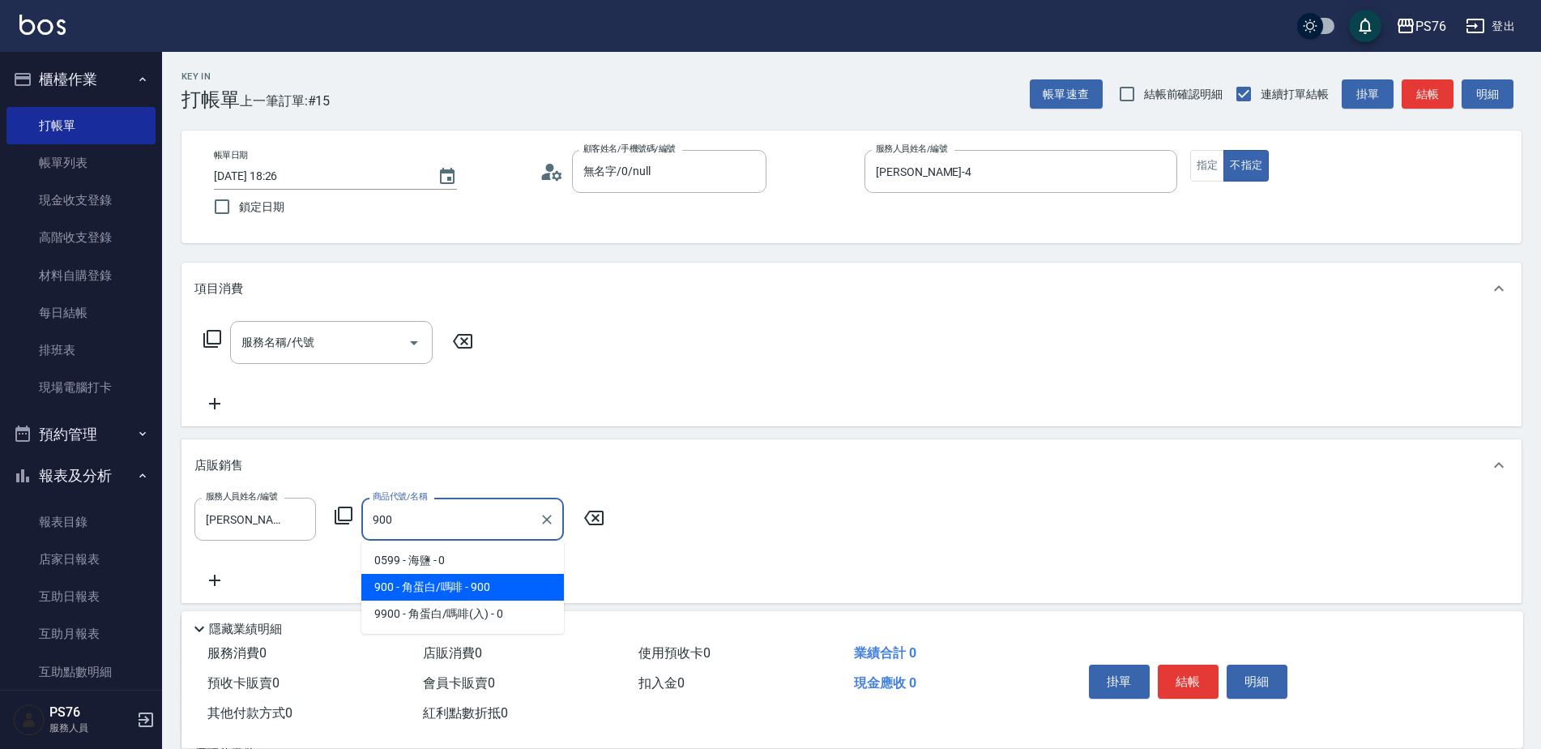
type input "角蛋白/嗎啡"
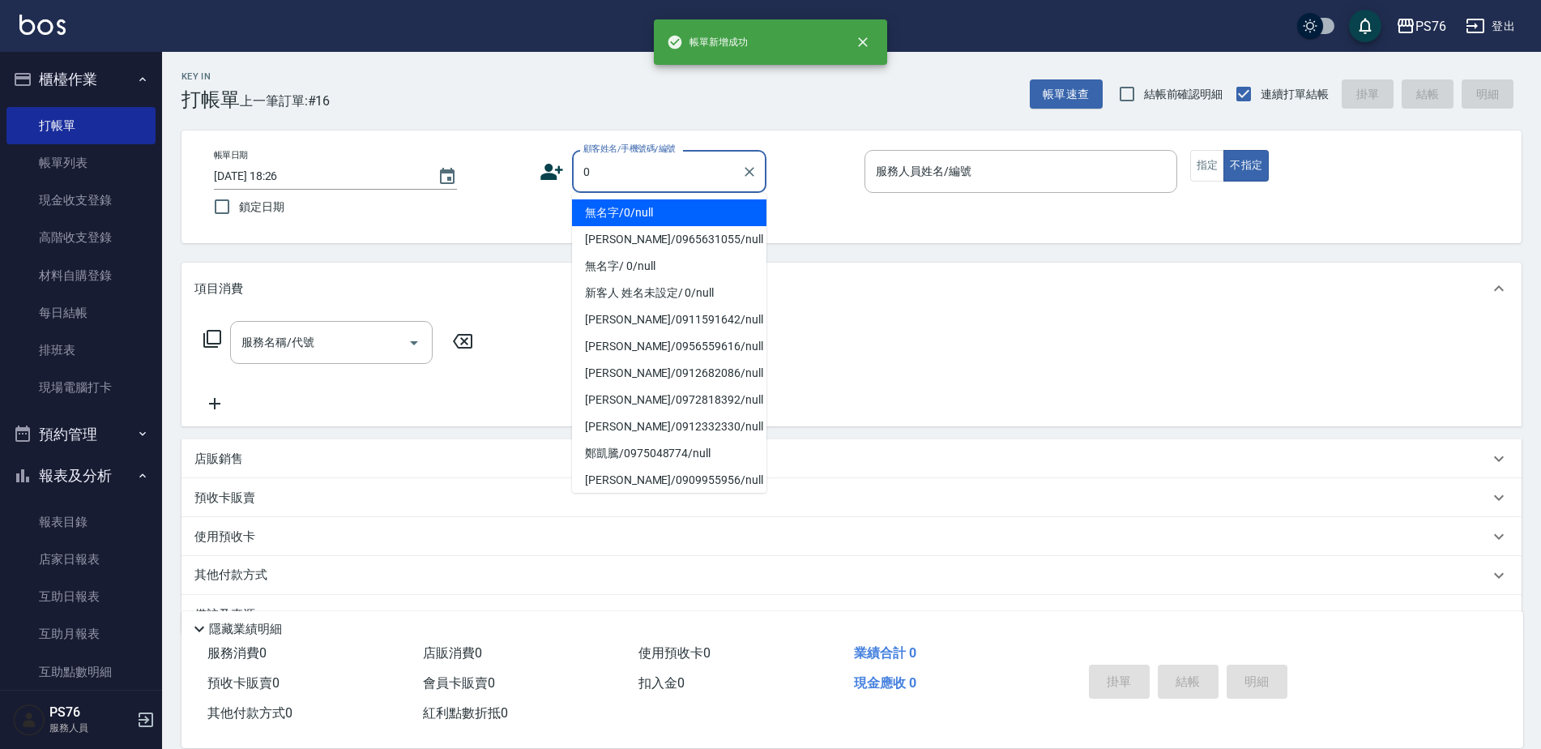
type input "無名字/0/null"
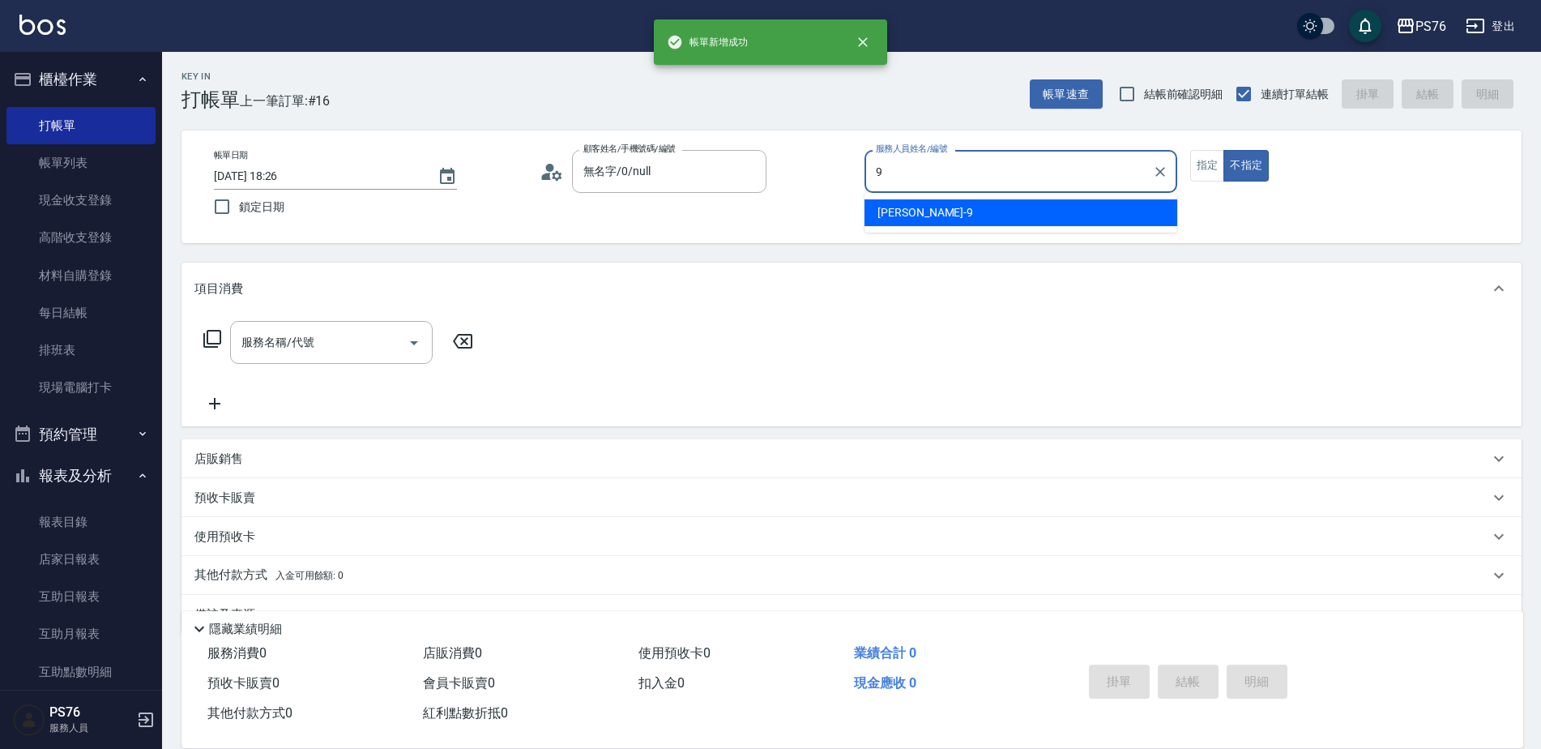
type input "[PERSON_NAME]-9"
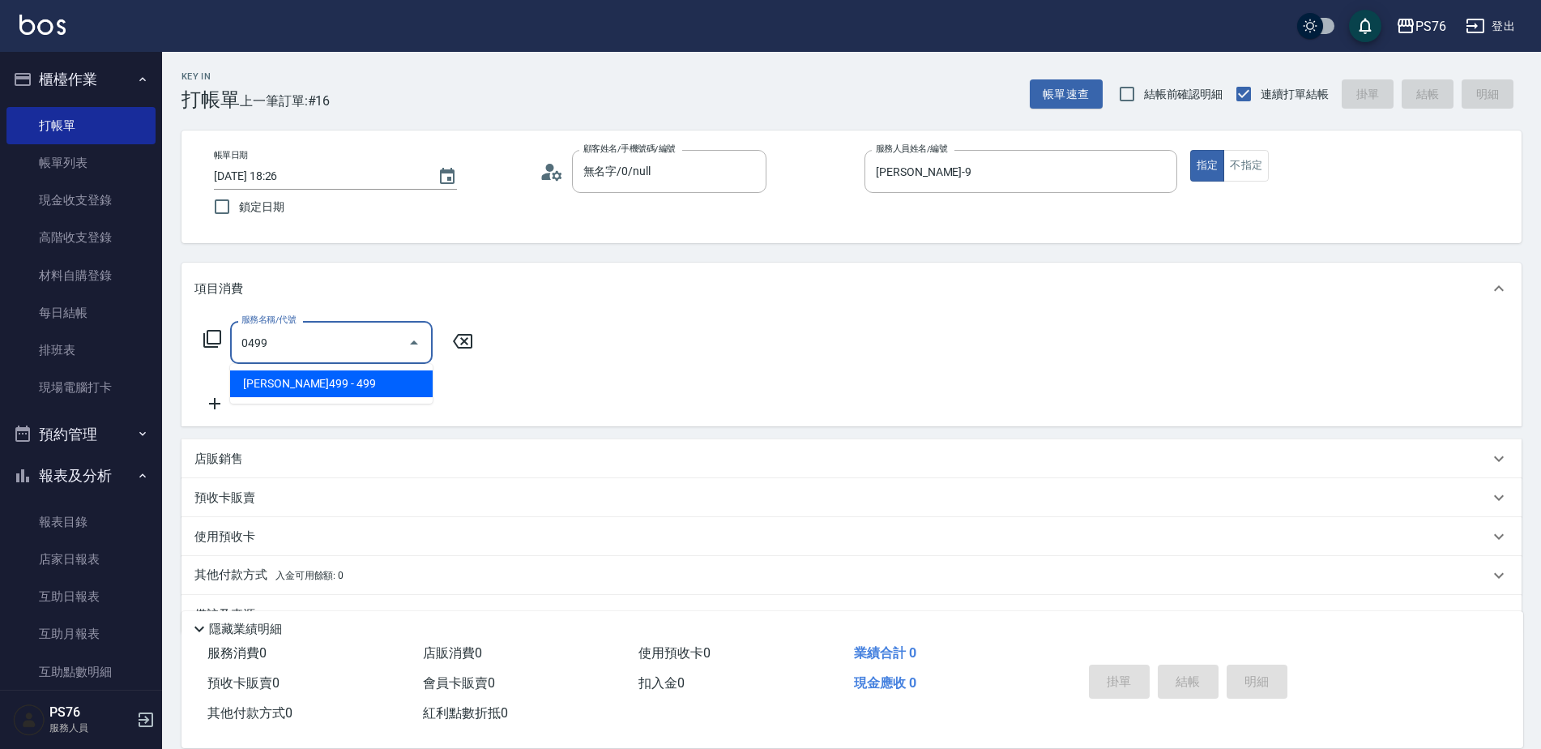
type input "[PERSON_NAME]499(0499)"
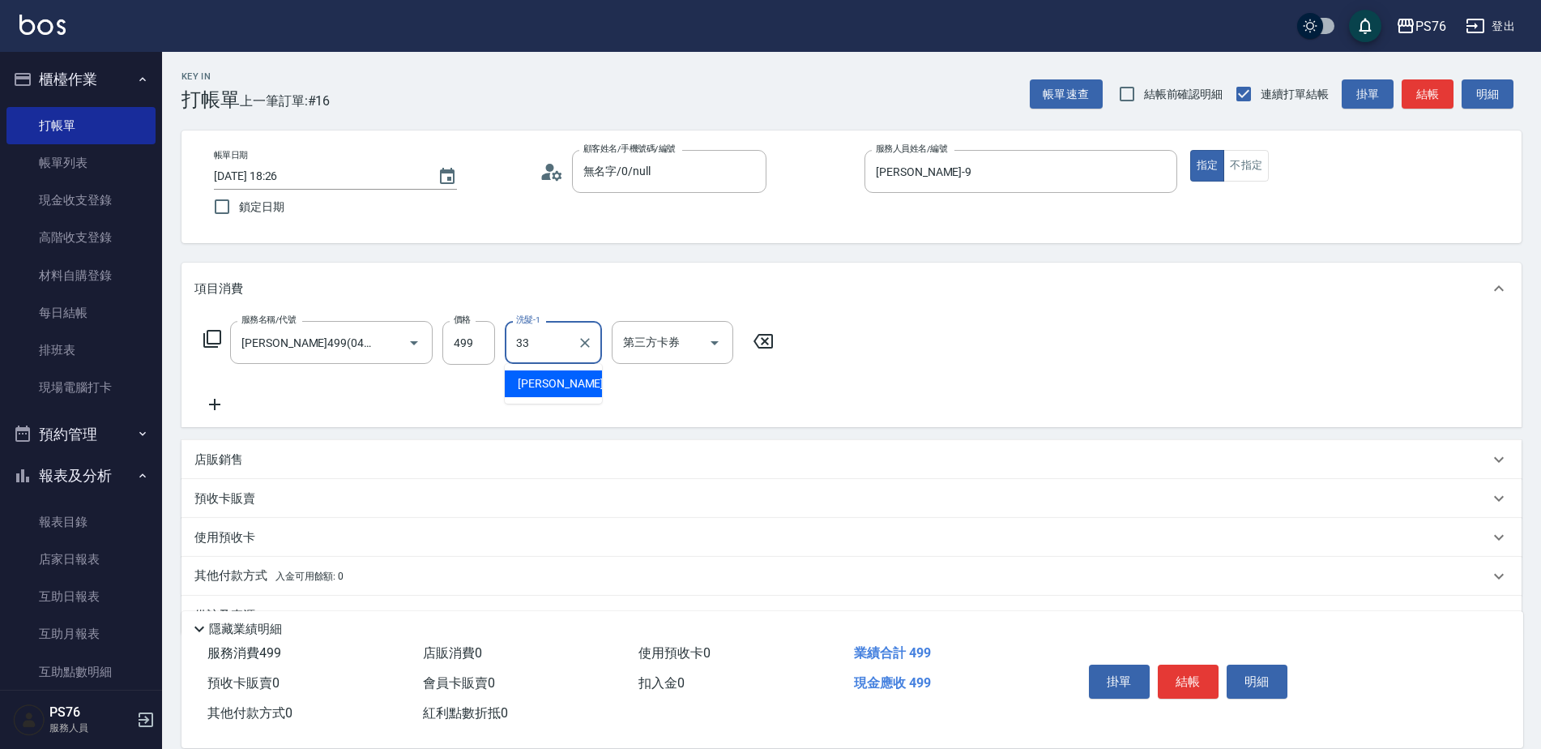
type input "[PERSON_NAME]33"
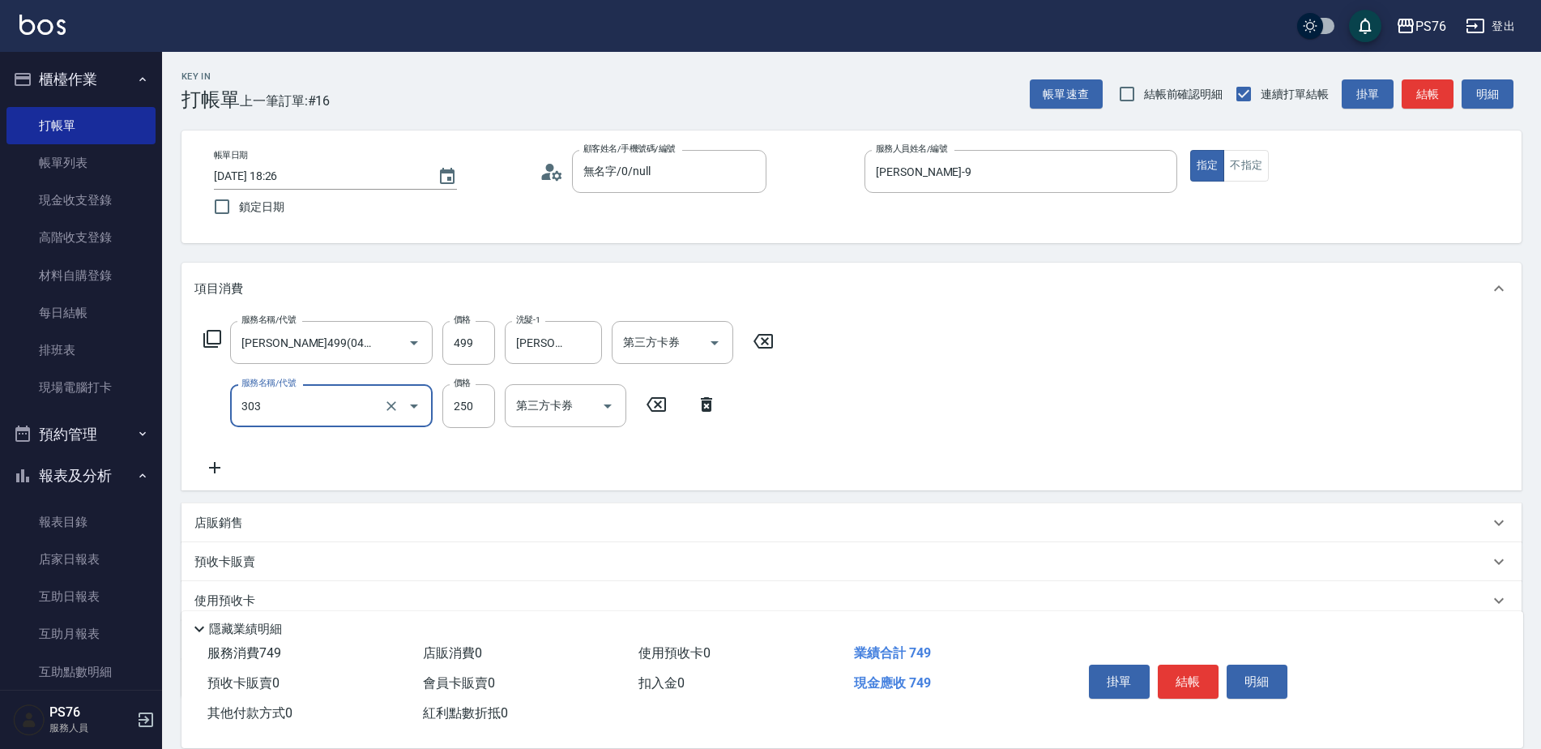
type input "剪髮(303)"
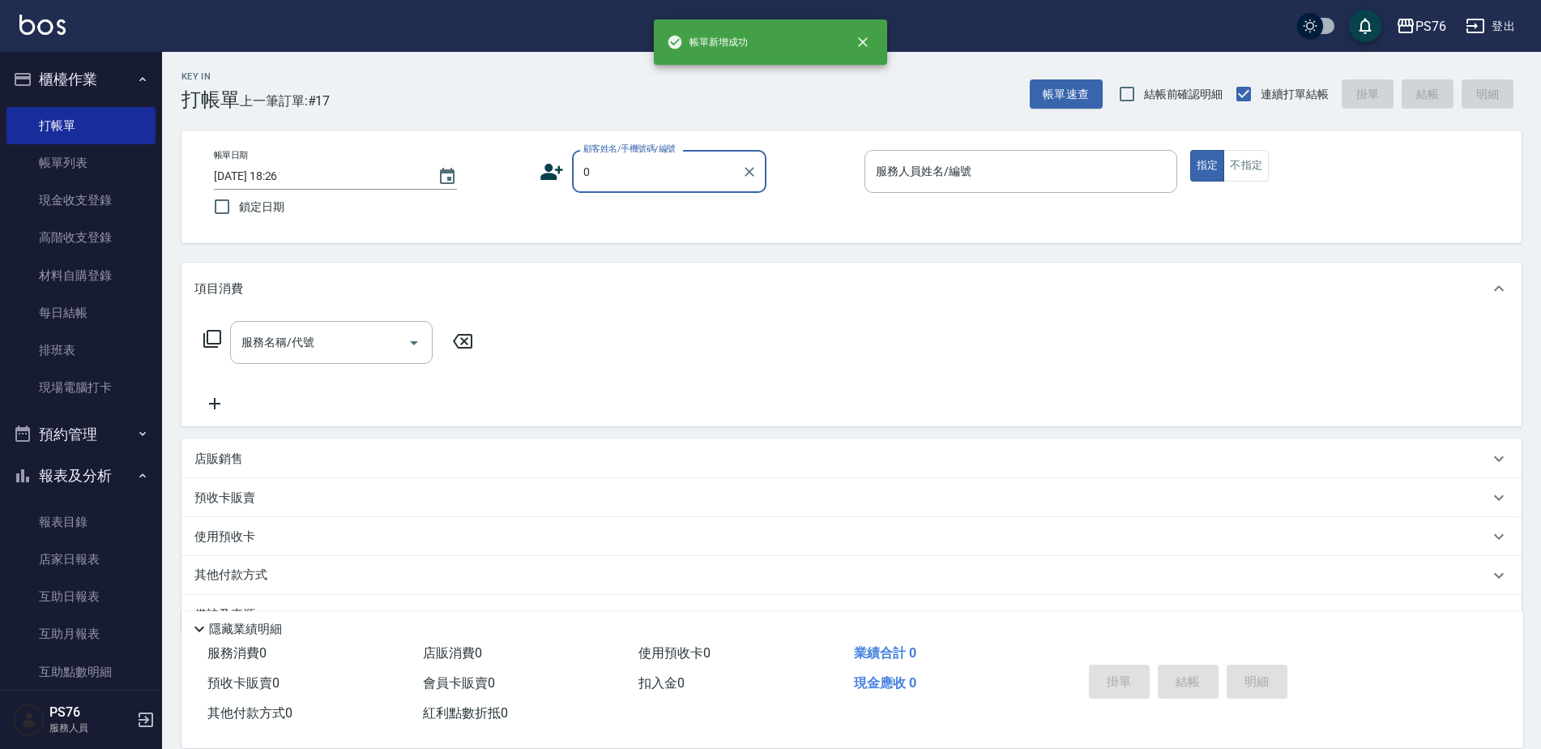
type input "無名字/0/null"
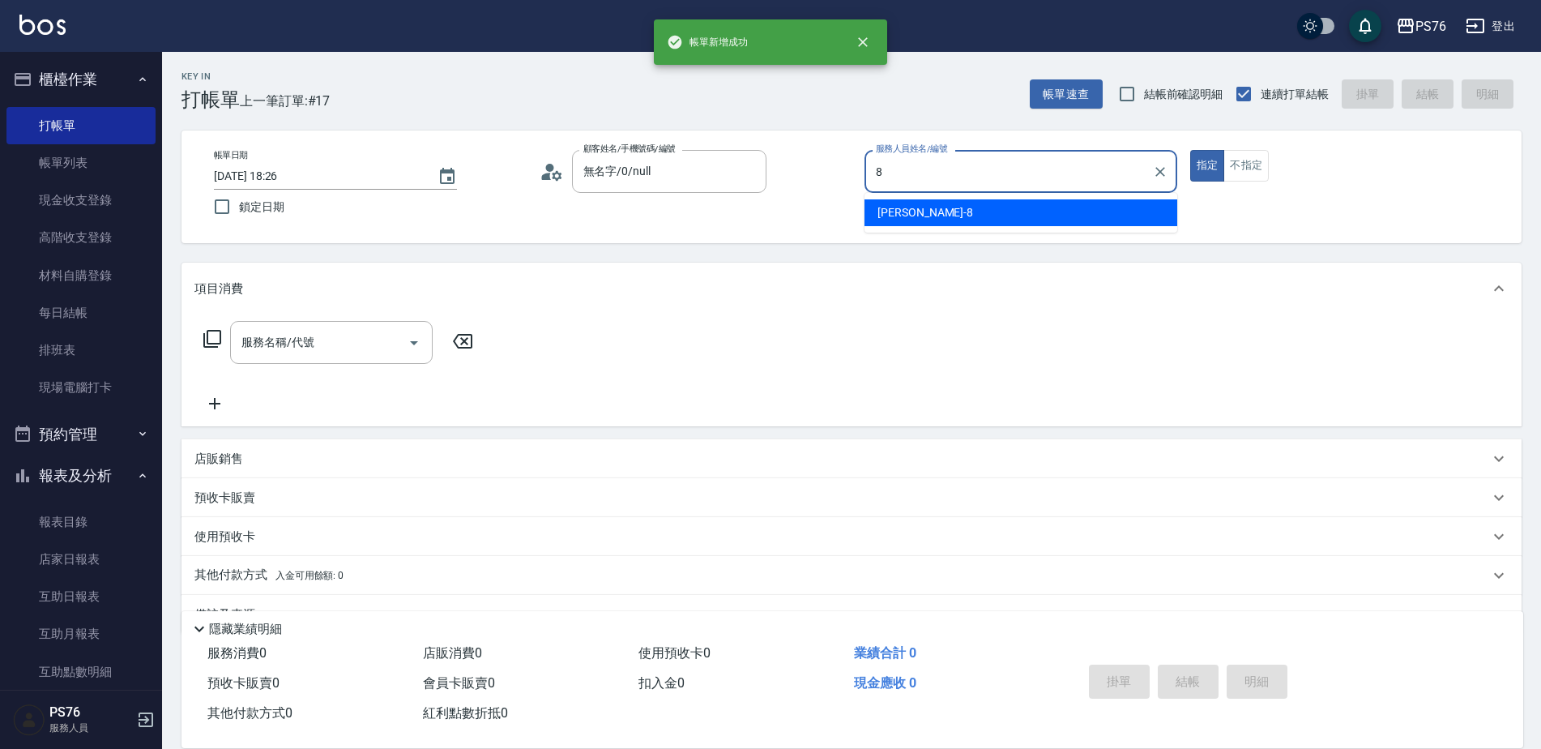
type input "[PERSON_NAME]-8"
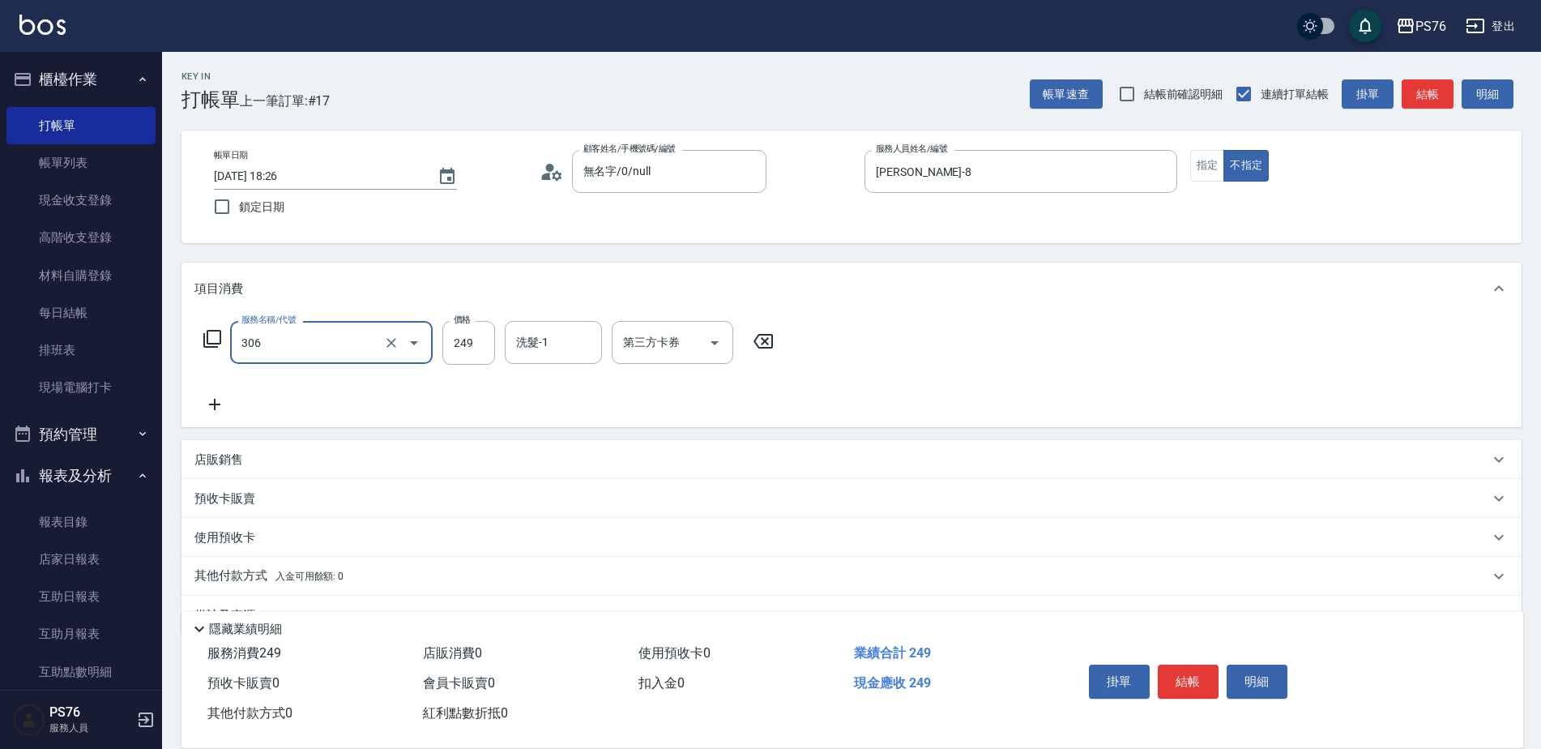
type input "剪髮(306)"
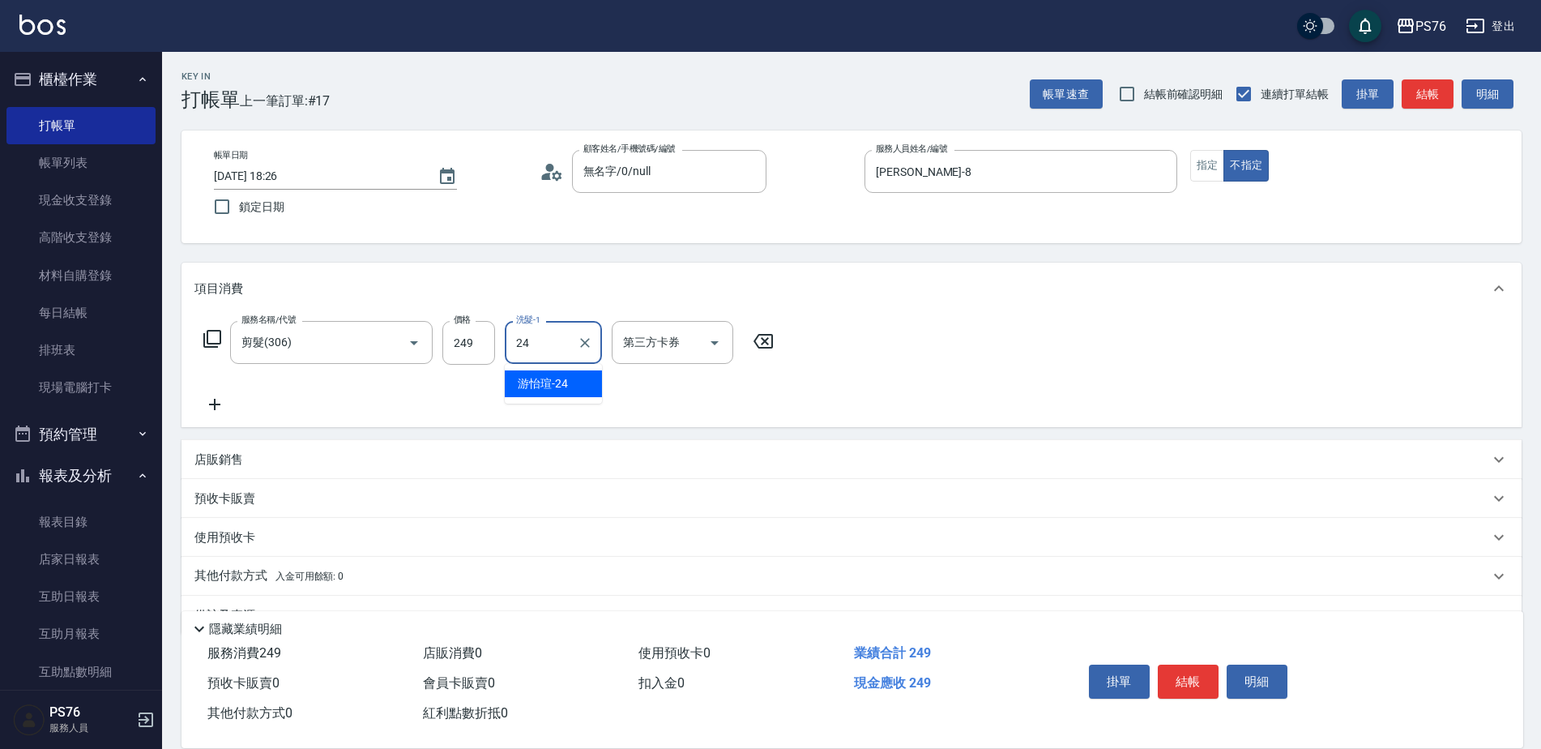
type input "[PERSON_NAME]-24"
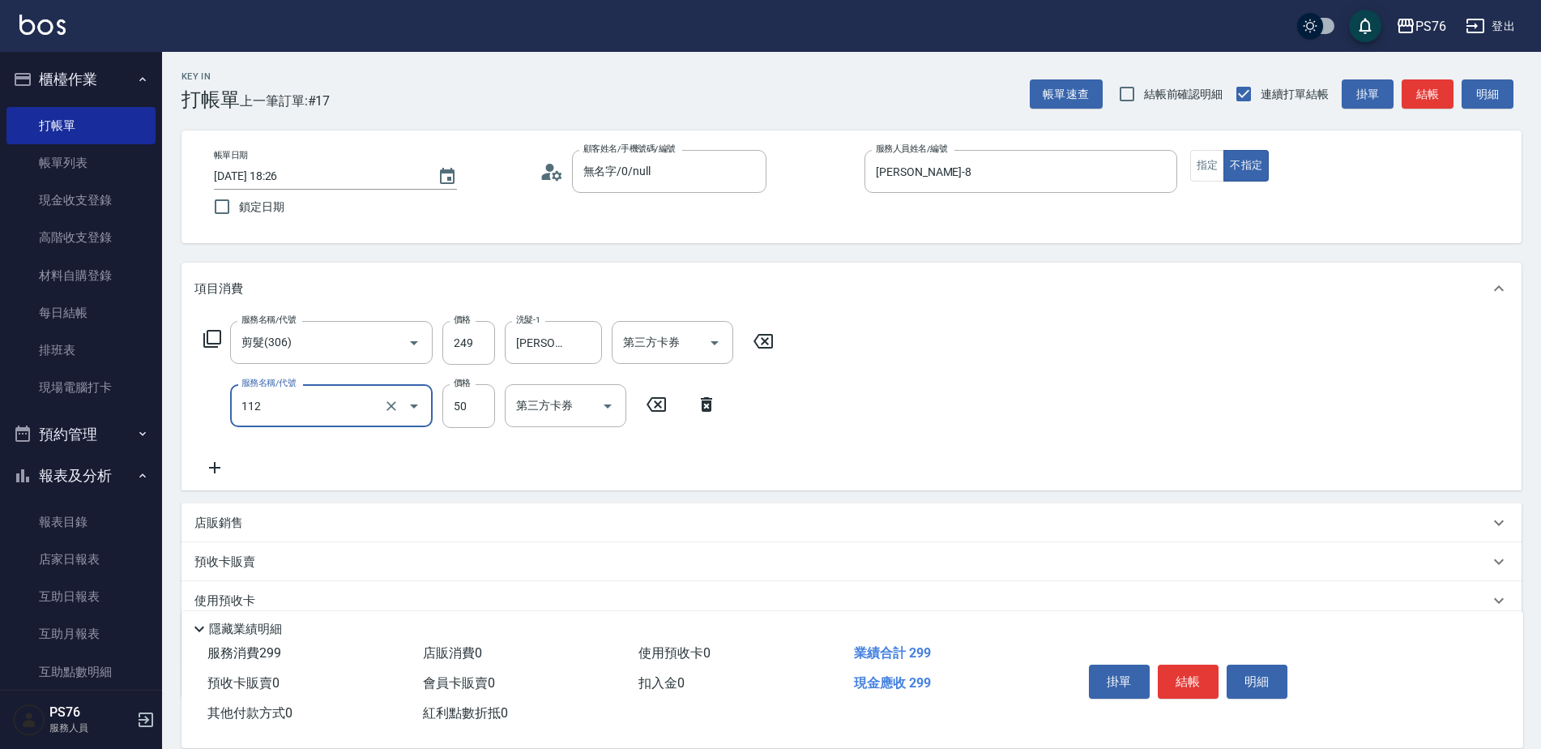
type input "精油50(112)"
type input "[PERSON_NAME]-24"
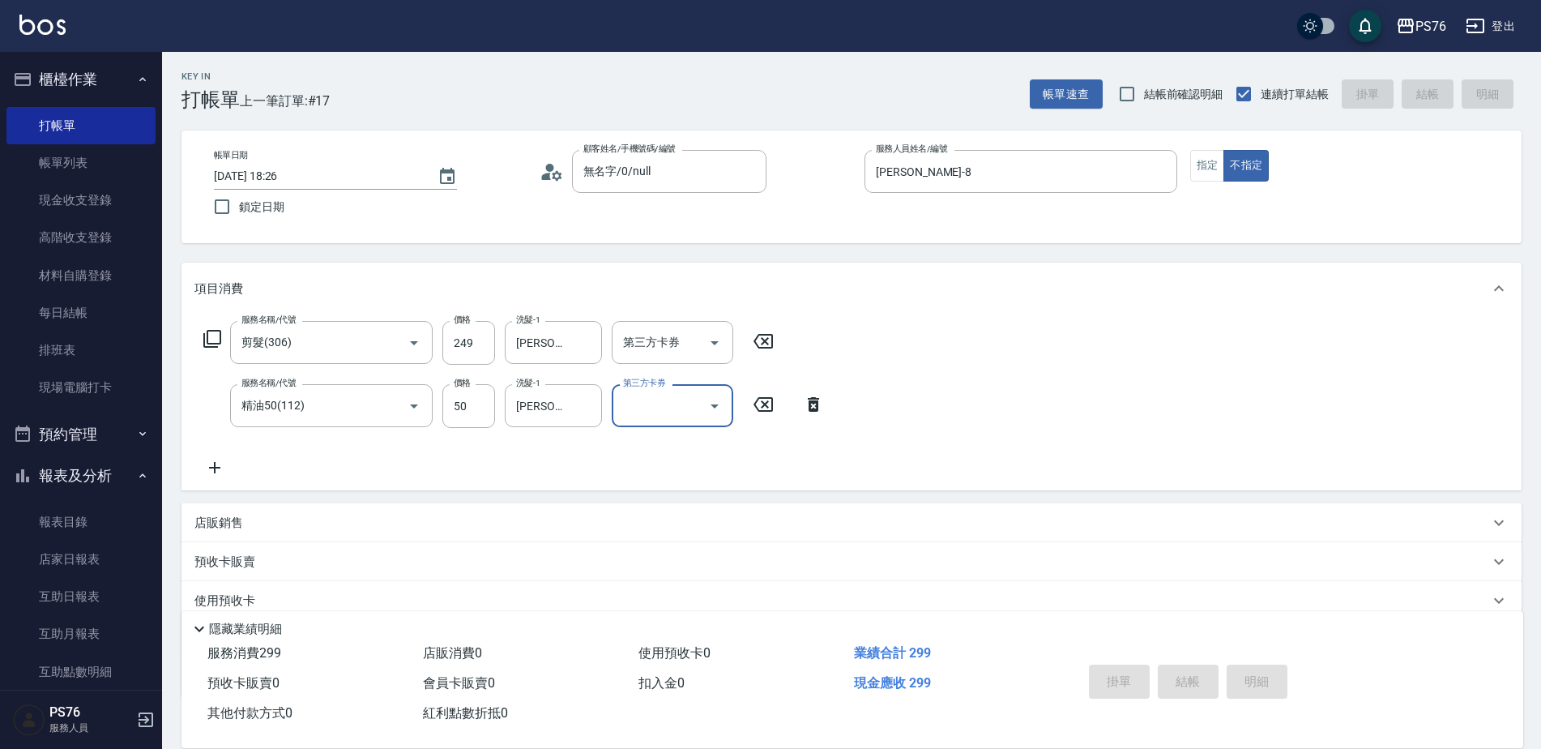
type input "[DATE] 18:27"
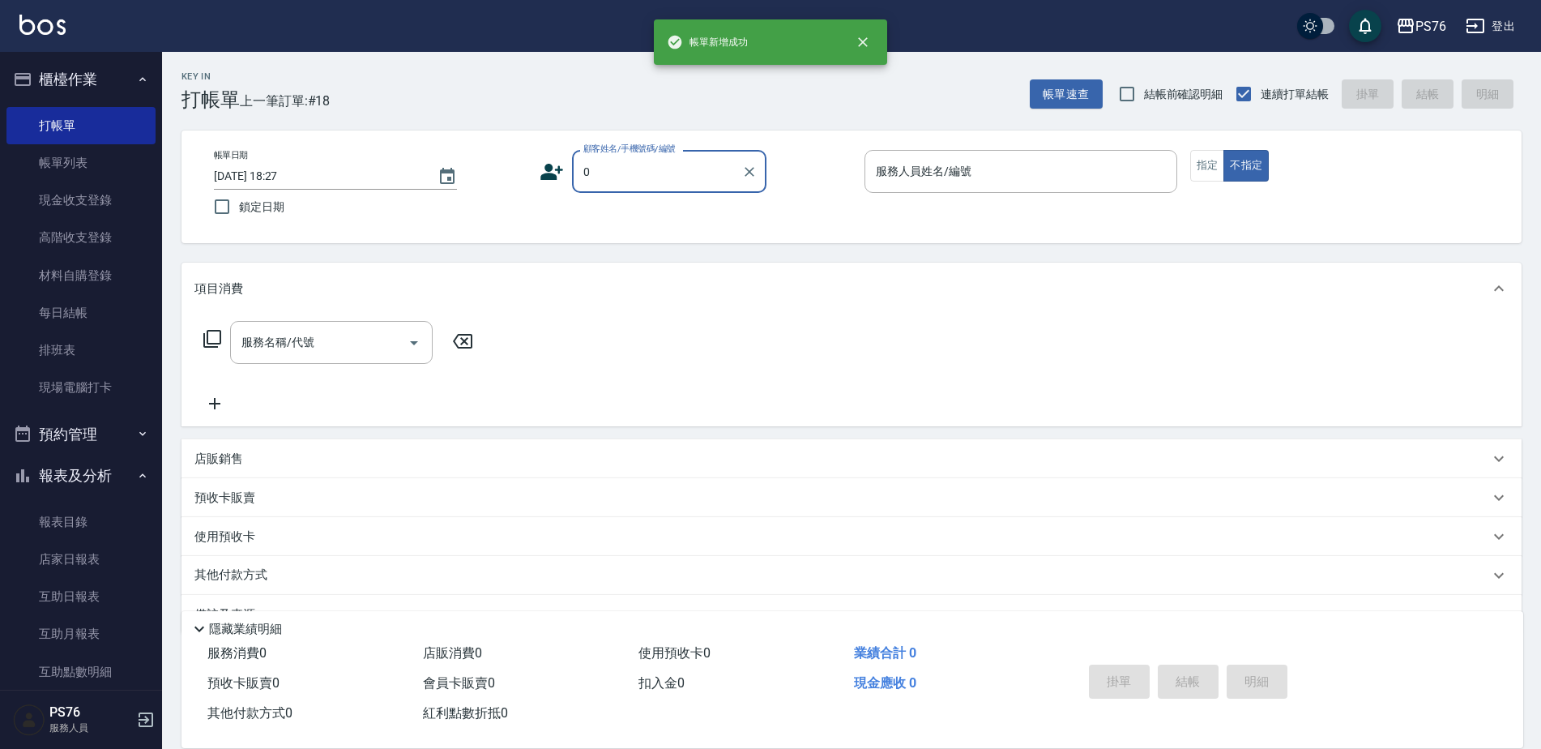
type input "無名字/0/null"
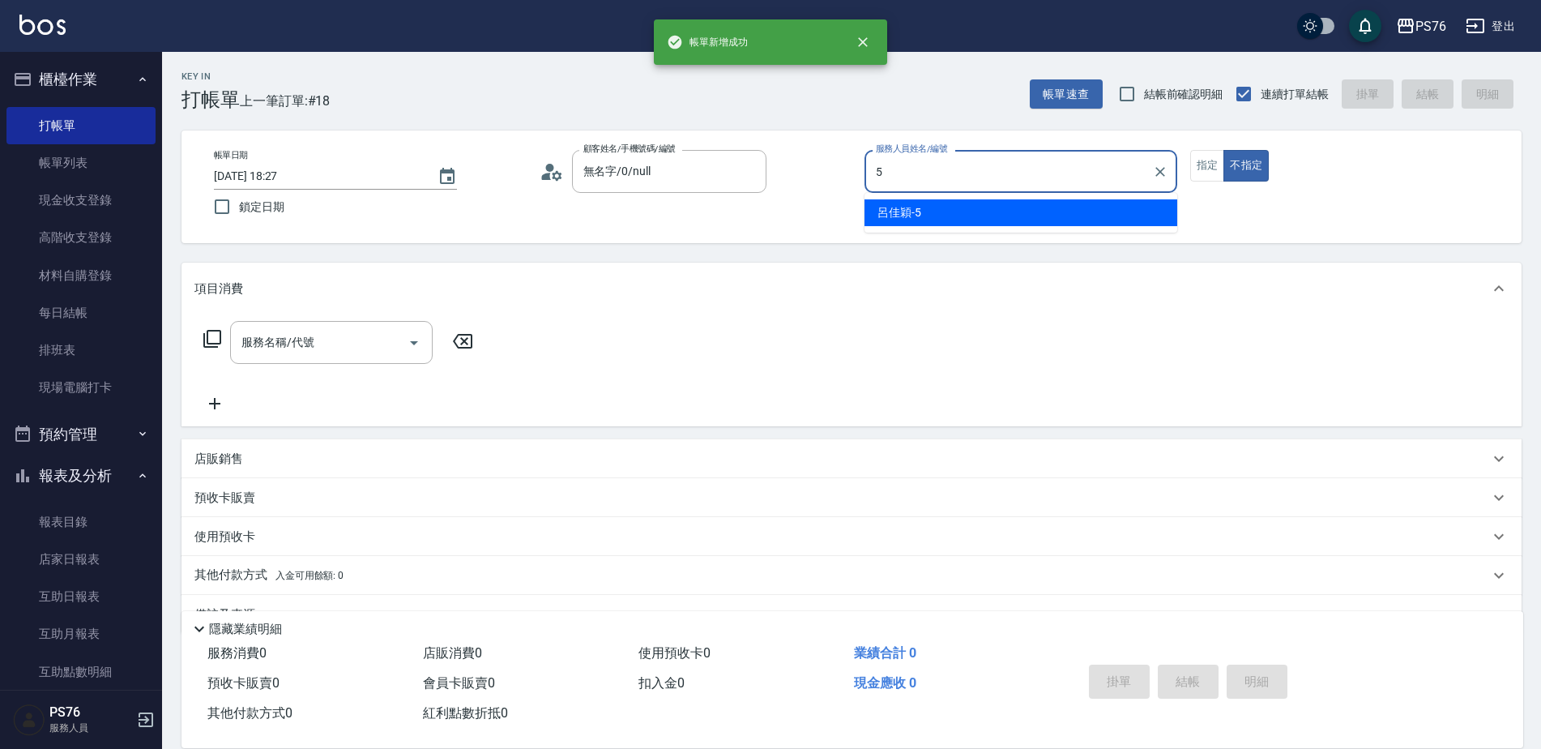
type input "[PERSON_NAME]-5"
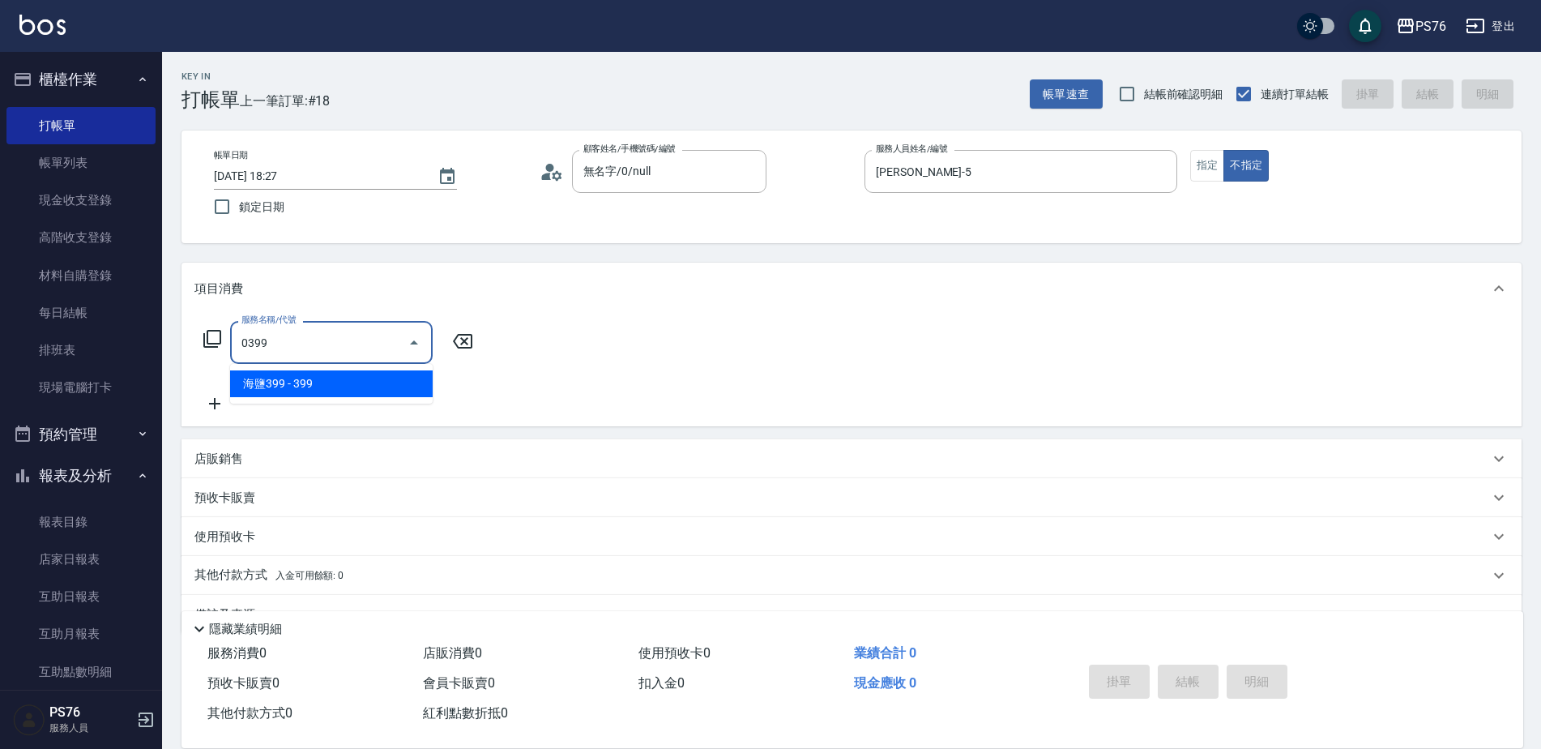
type input "海鹽399(0399)"
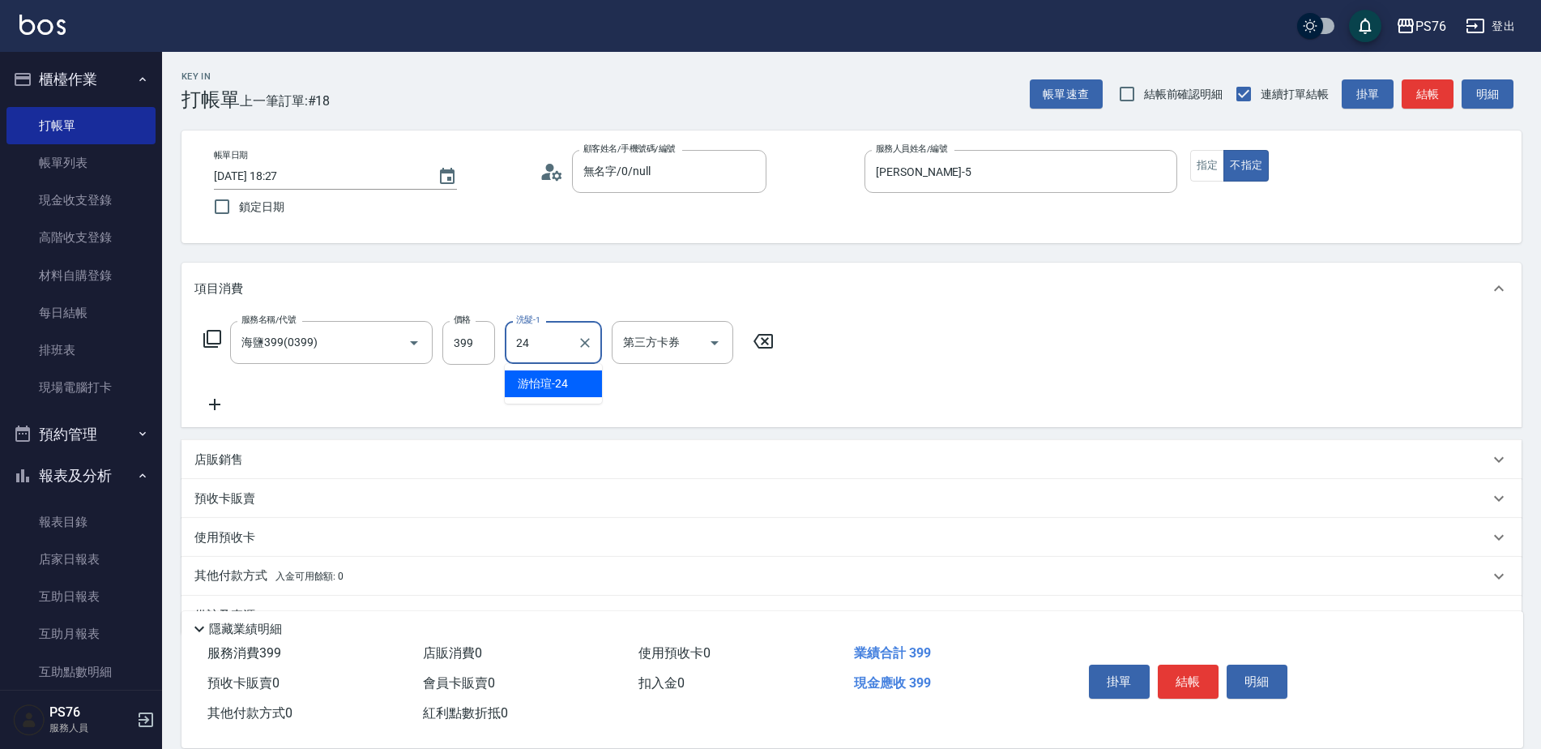
type input "[PERSON_NAME]-24"
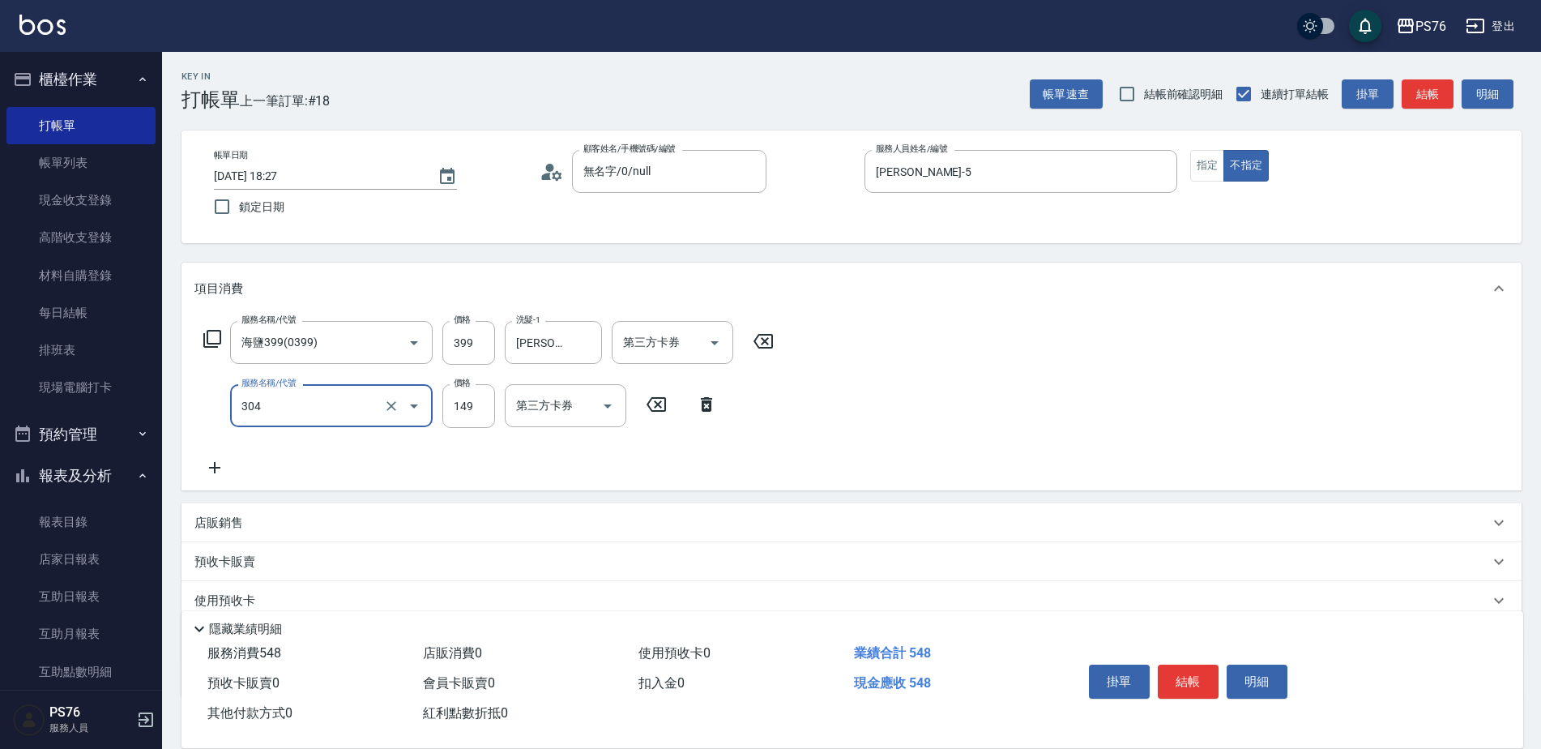
type input "剪髮(304)"
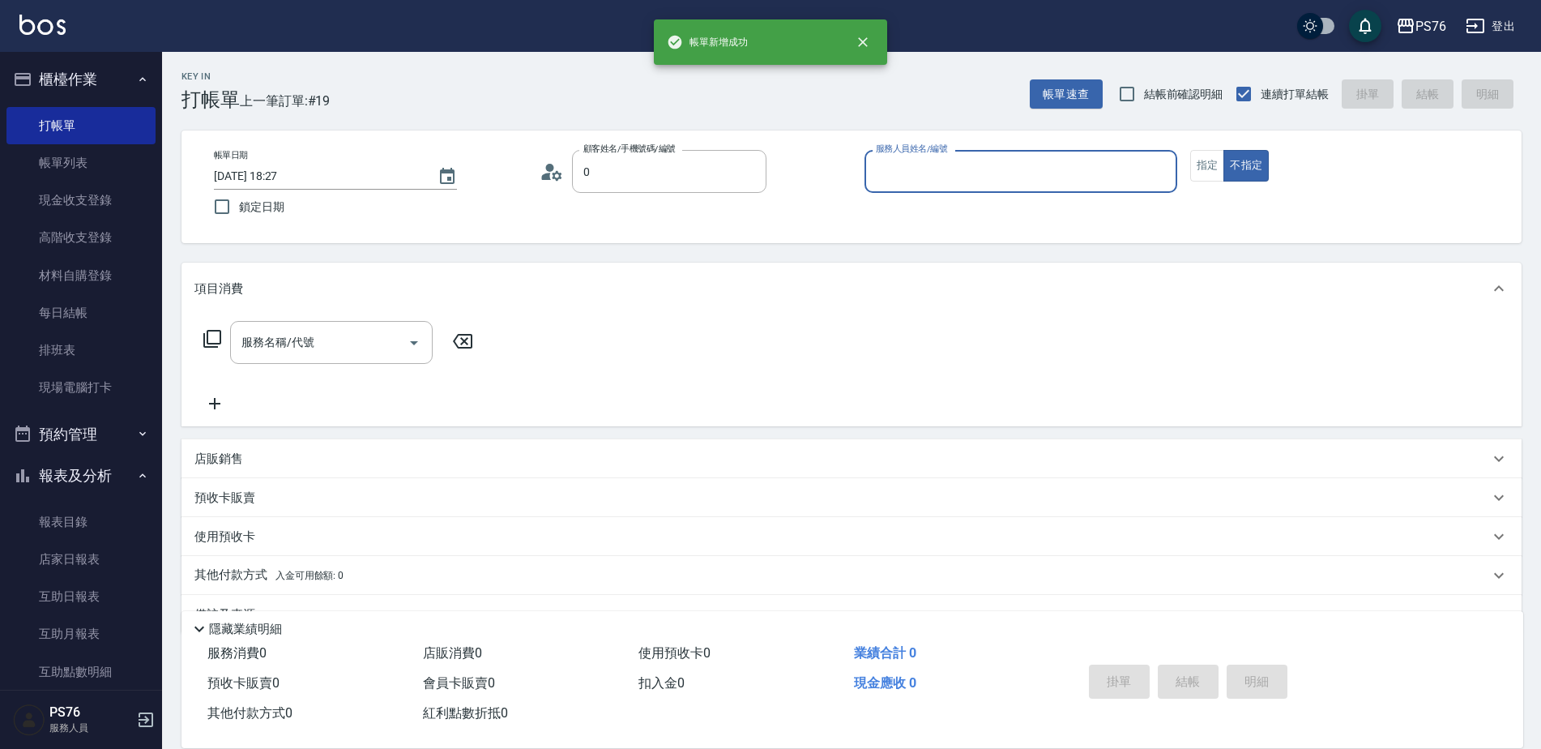
type input "無名字/0/null"
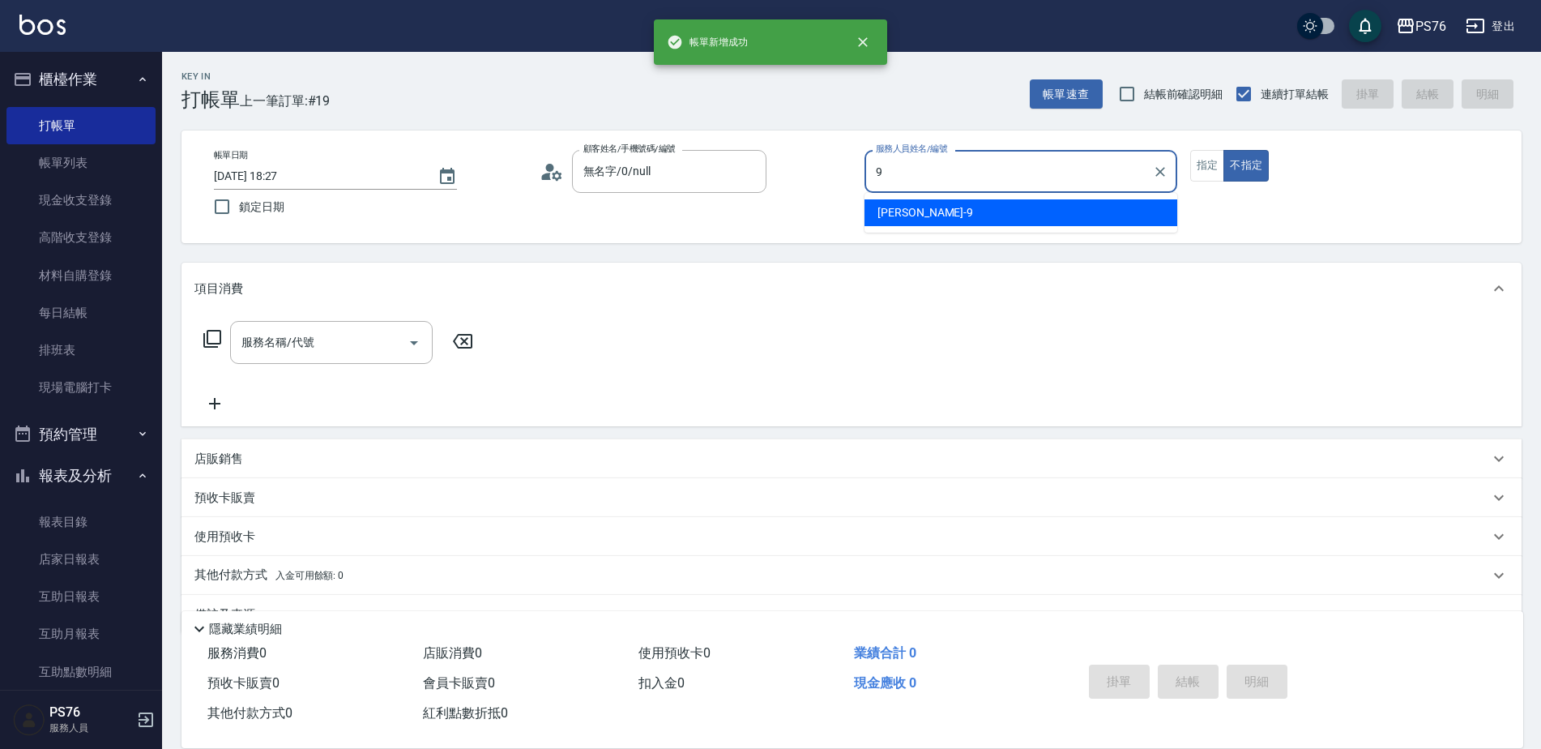
type input "[PERSON_NAME]-9"
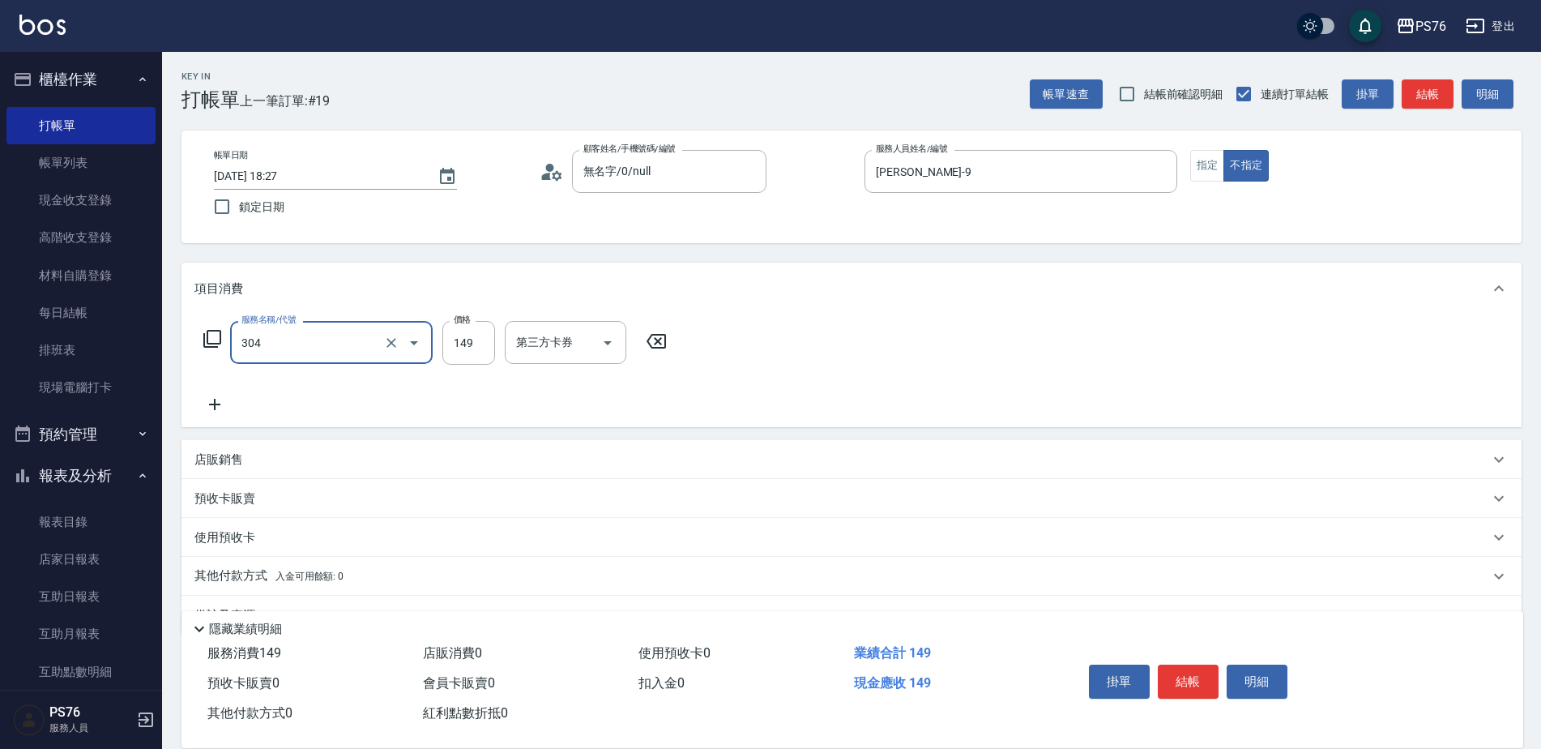
type input "剪髮(304)"
